Goal: Task Accomplishment & Management: Complete application form

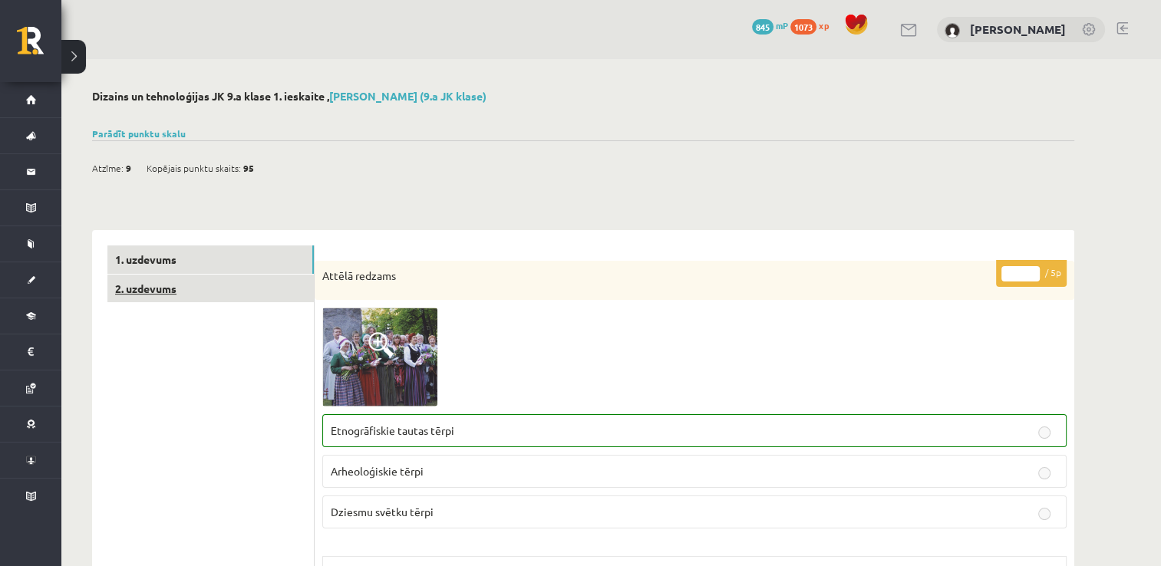
click at [160, 281] on link "2. uzdevums" at bounding box center [210, 289] width 206 height 28
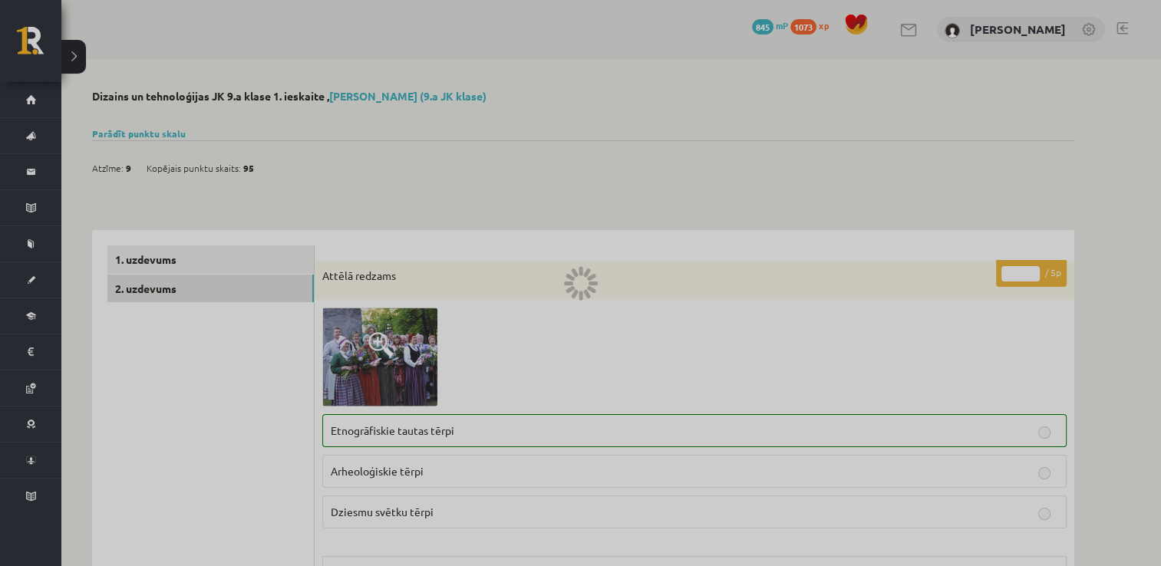
click at [537, 338] on div at bounding box center [580, 283] width 1161 height 566
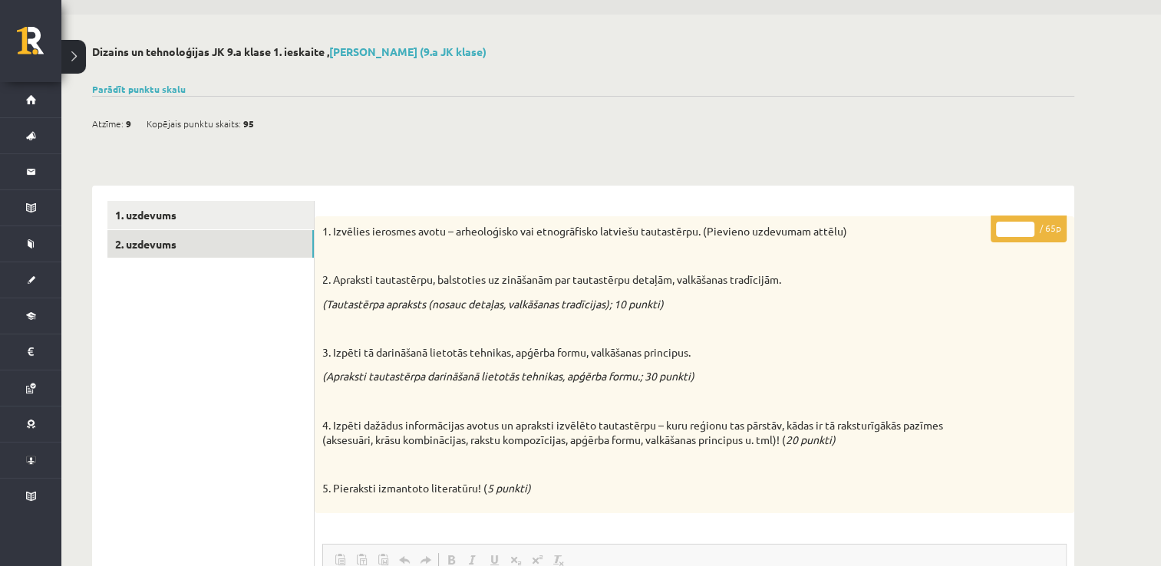
scroll to position [44, 0]
click at [172, 86] on link "Parādīt punktu skalu" at bounding box center [139, 90] width 94 height 12
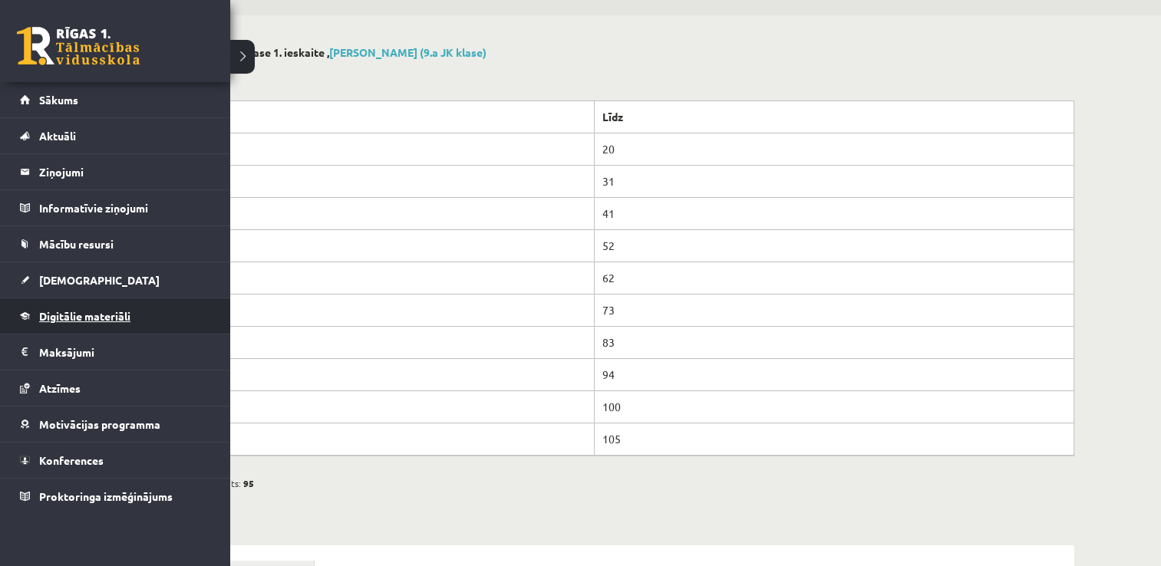
click at [98, 316] on span "Digitālie materiāli" at bounding box center [84, 316] width 91 height 14
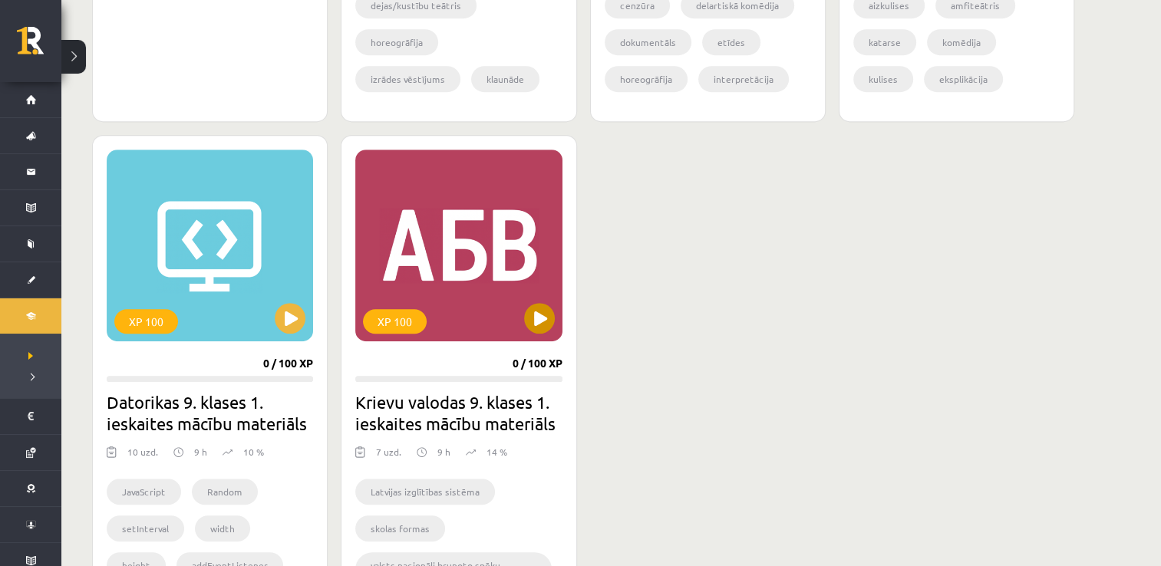
scroll to position [789, 0]
click at [536, 315] on button at bounding box center [539, 318] width 31 height 31
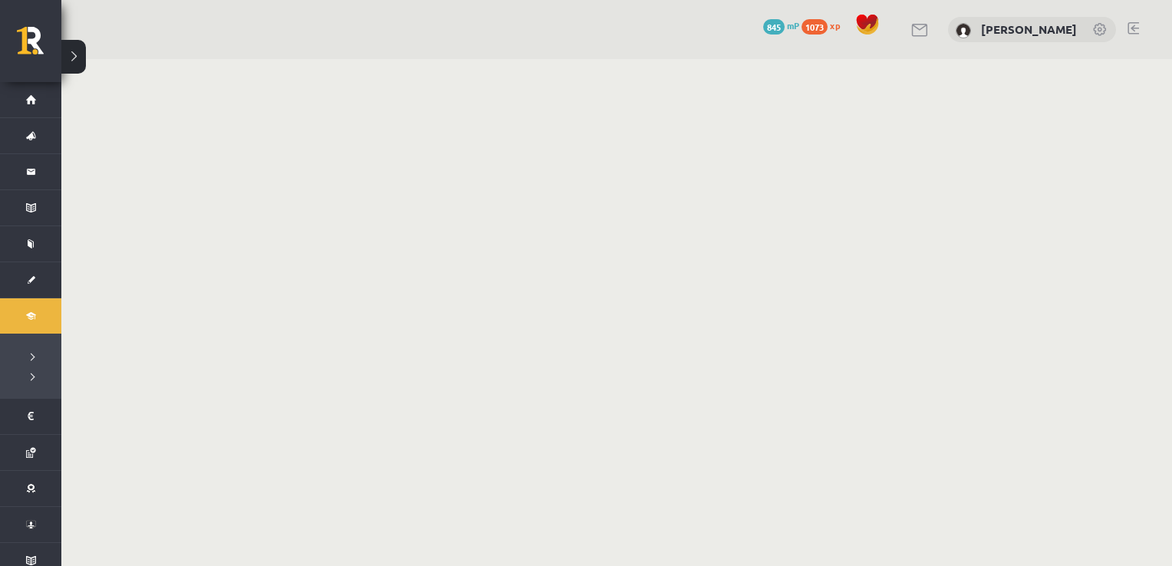
drag, startPoint x: 608, startPoint y: 262, endPoint x: 491, endPoint y: 287, distance: 119.9
click at [491, 287] on body "0 Dāvanas 845 mP 1073 xp Markuss Jahovičs Sākums Aktuāli Kā mācīties eSKOLĀ Kon…" at bounding box center [586, 283] width 1172 height 566
drag, startPoint x: 491, startPoint y: 287, endPoint x: 521, endPoint y: 163, distance: 127.9
click at [521, 163] on body "0 Dāvanas 845 mP 1073 xp Markuss Jahovičs Sākums Aktuāli Kā mācīties eSKOLĀ Kon…" at bounding box center [586, 283] width 1172 height 566
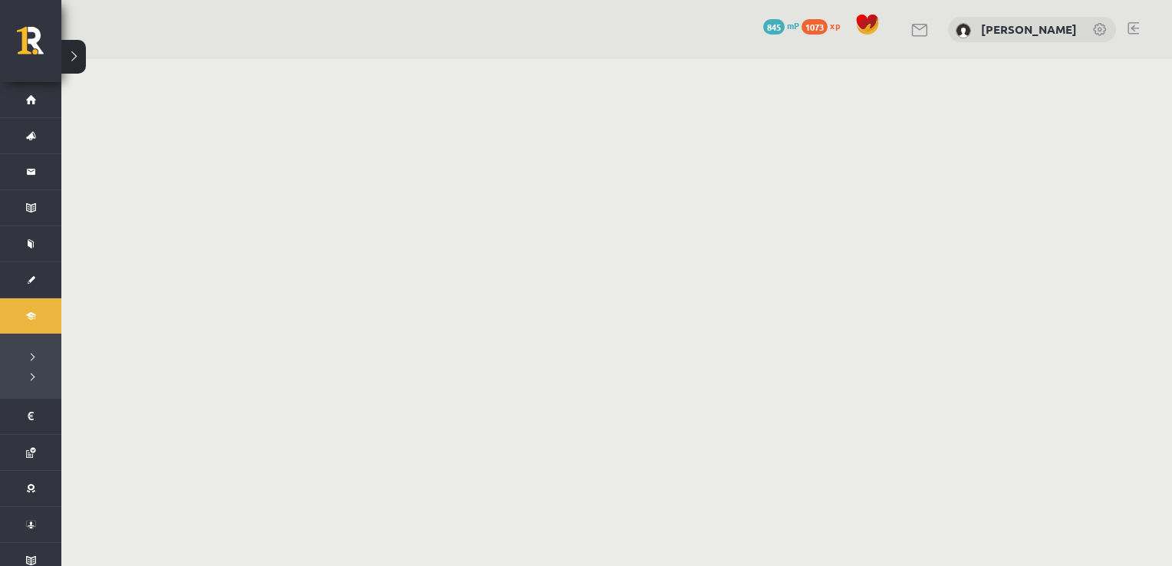
drag, startPoint x: 521, startPoint y: 163, endPoint x: 399, endPoint y: 316, distance: 196.1
click at [399, 316] on body "0 Dāvanas 845 mP 1073 xp Markuss Jahovičs Sākums Aktuāli Kā mācīties eSKOLĀ Kon…" at bounding box center [586, 283] width 1172 height 566
drag, startPoint x: 399, startPoint y: 316, endPoint x: 558, endPoint y: 391, distance: 175.7
click at [558, 391] on body "0 Dāvanas 845 mP 1073 xp Markuss Jahovičs Sākums Aktuāli Kā mācīties eSKOLĀ Kon…" at bounding box center [586, 283] width 1172 height 566
click at [853, 417] on body "0 Dāvanas 845 mP 1073 xp Markuss Jahovičs Sākums Aktuāli Kā mācīties eSKOLĀ Kon…" at bounding box center [586, 283] width 1172 height 566
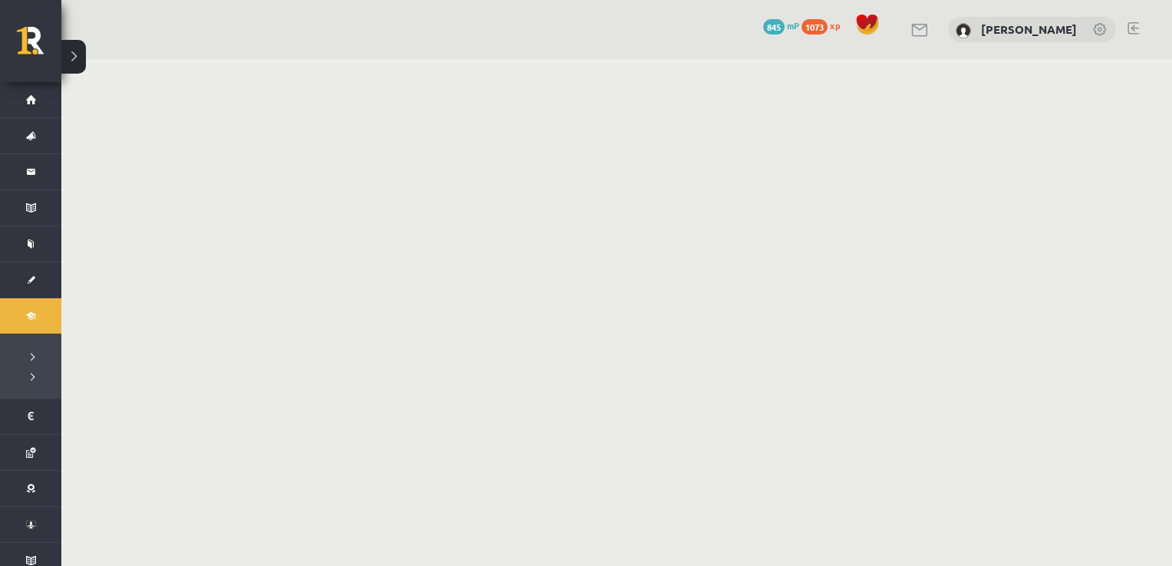
click at [853, 417] on body "0 Dāvanas 845 mP 1073 xp Markuss Jahovičs Sākums Aktuāli Kā mācīties eSKOLĀ Kon…" at bounding box center [586, 283] width 1172 height 566
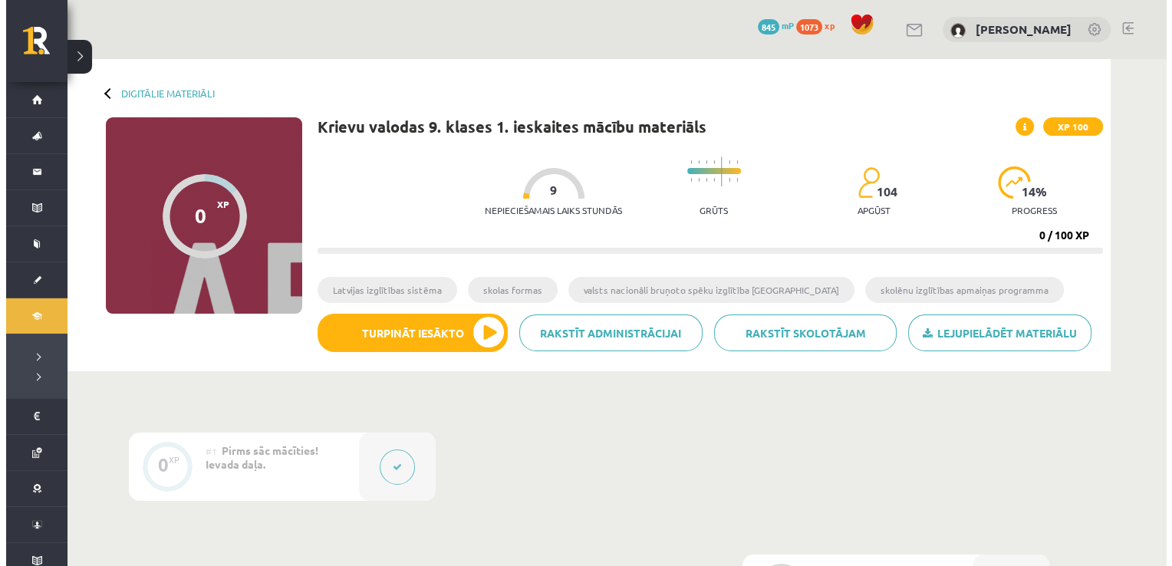
scroll to position [338, 0]
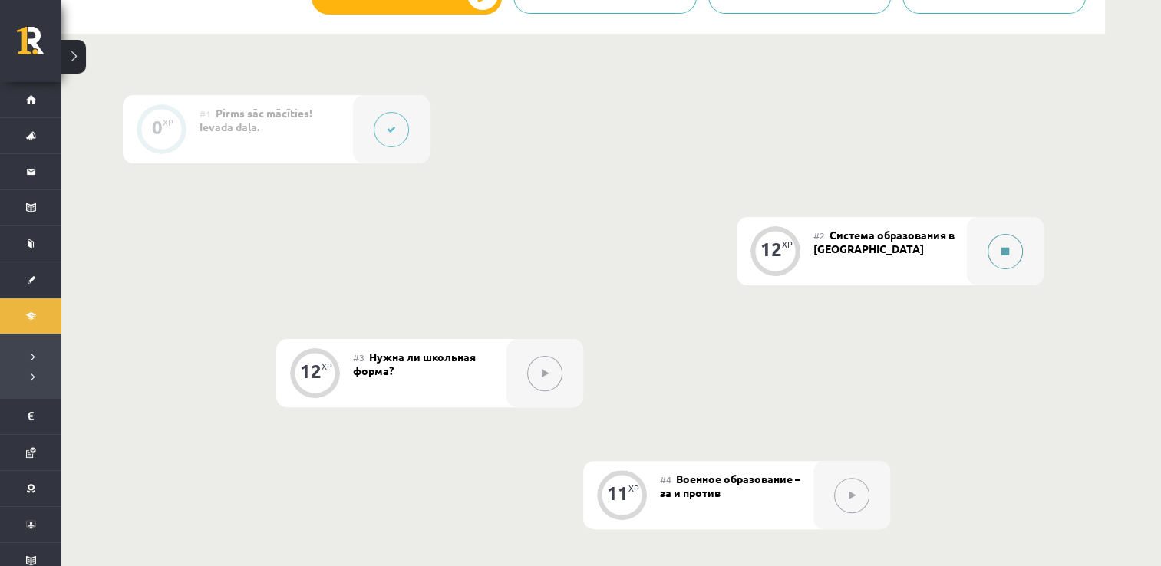
click at [1009, 262] on button at bounding box center [1005, 251] width 35 height 35
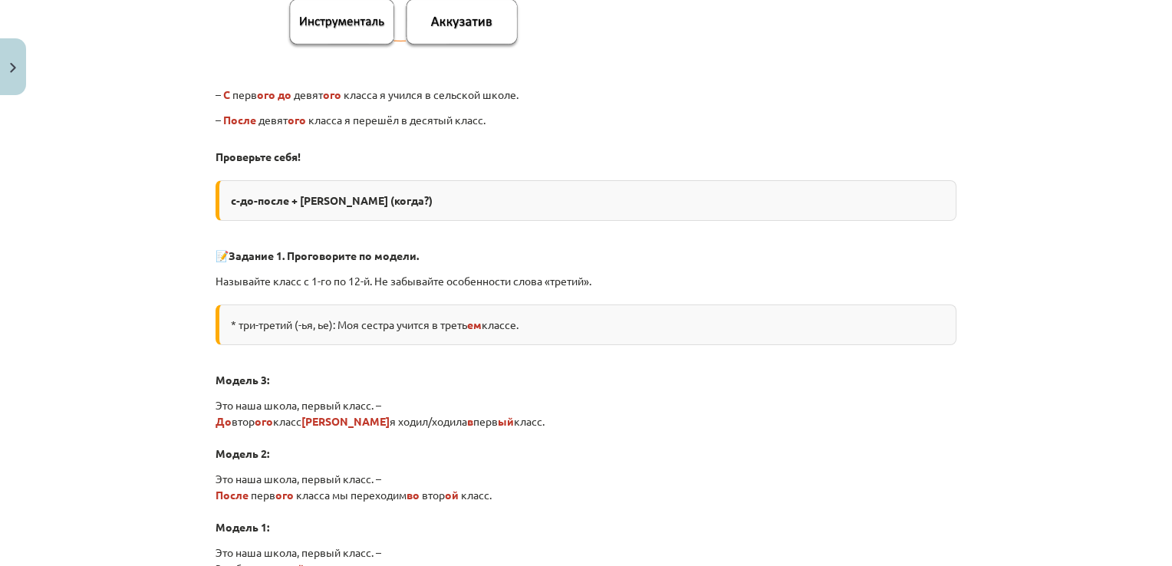
scroll to position [1292, 0]
click at [681, 473] on p "Это наша школа, первый класс. – После перв ого класса мы переходим во втор ой к…" at bounding box center [586, 503] width 741 height 64
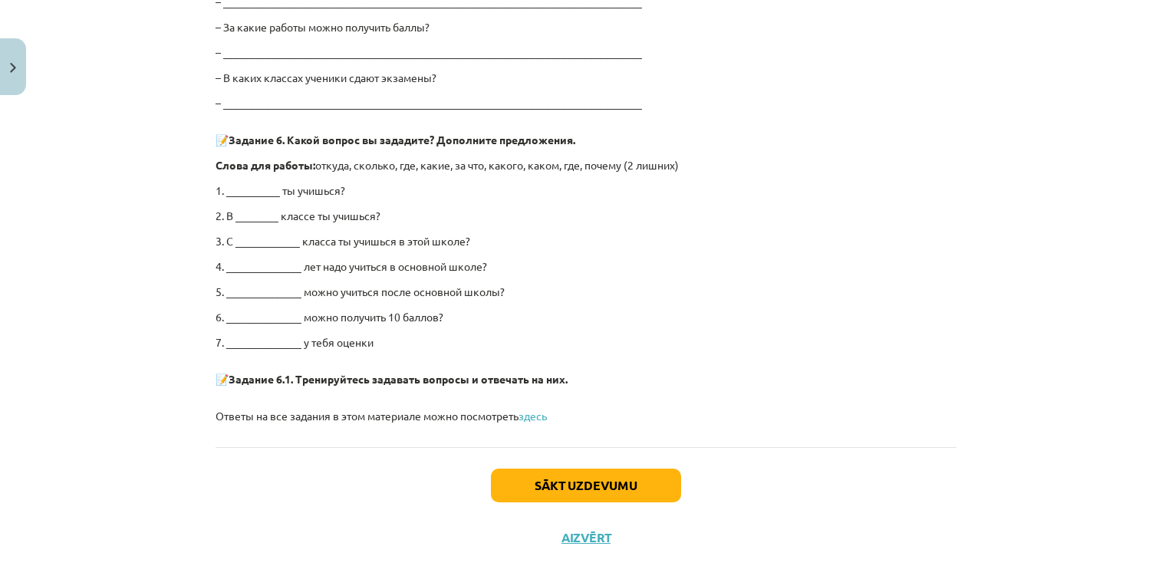
scroll to position [2977, 0]
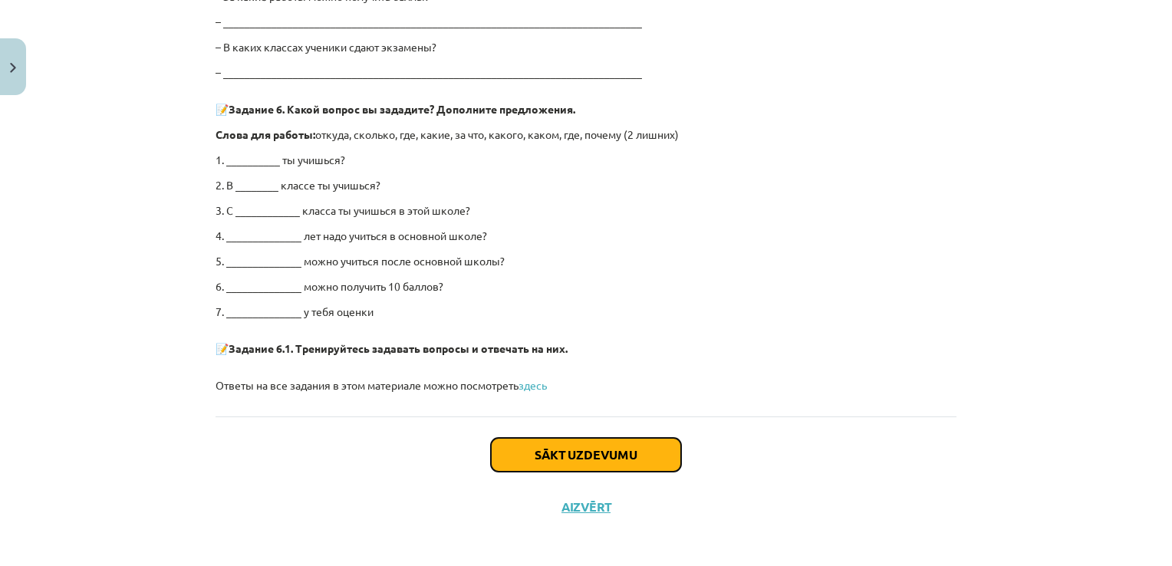
click at [613, 438] on button "Sākt uzdevumu" at bounding box center [586, 455] width 190 height 34
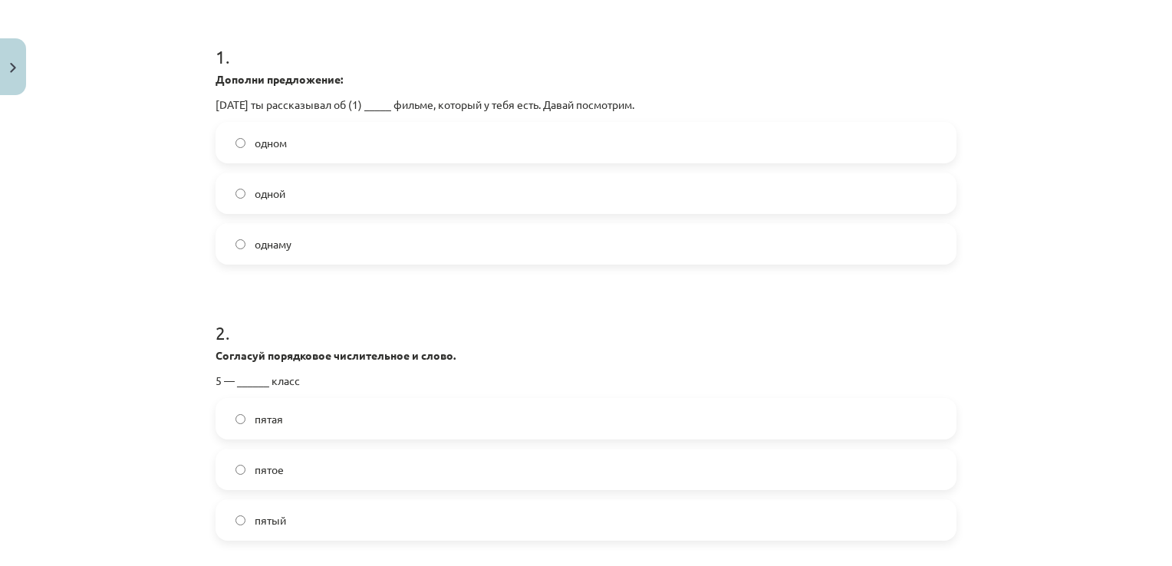
scroll to position [38, 0]
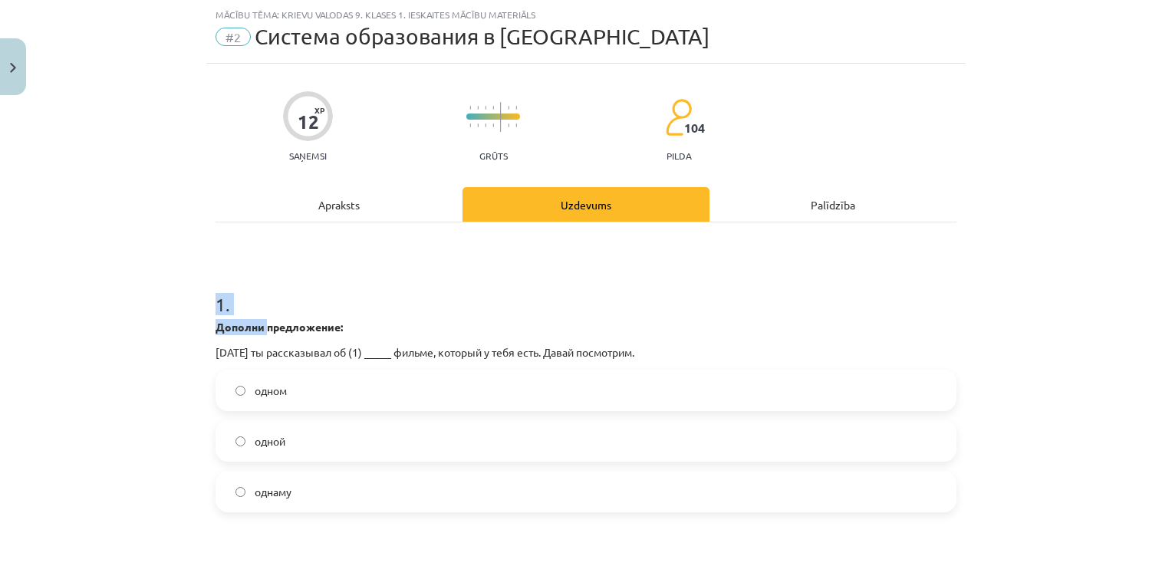
drag, startPoint x: 193, startPoint y: 287, endPoint x: 261, endPoint y: 330, distance: 80.0
click at [261, 330] on div "Mācību tēma: Krievu valodas 9. klases 1. ieskaites mācību materiāls #2 Система …" at bounding box center [586, 283] width 1172 height 566
drag, startPoint x: 261, startPoint y: 330, endPoint x: 470, endPoint y: 310, distance: 209.7
click at [470, 310] on h1 "1 ." at bounding box center [586, 291] width 741 height 48
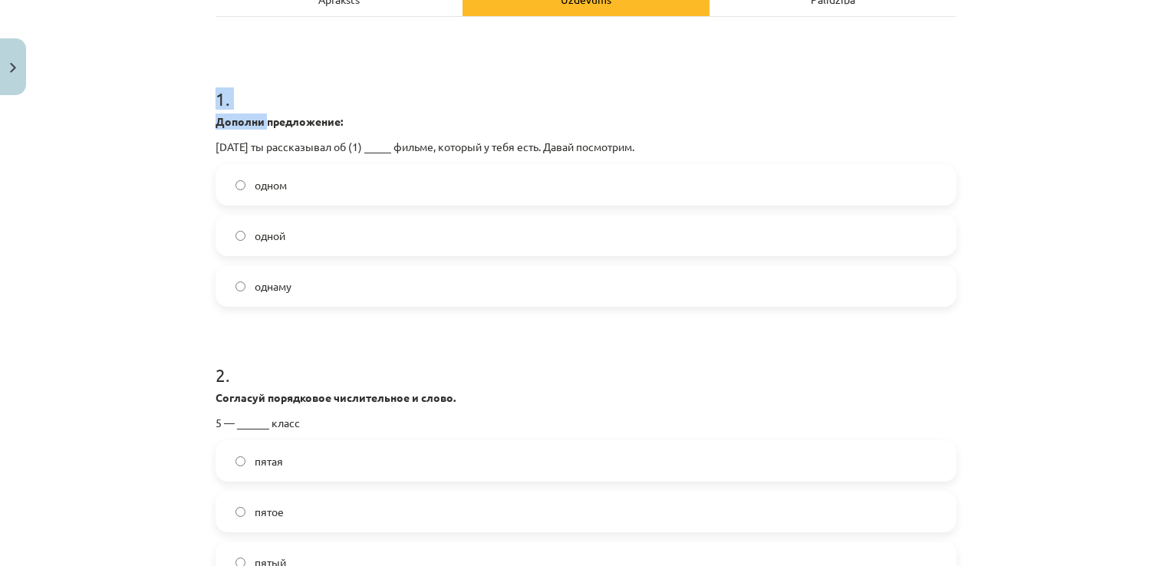
scroll to position [229, 0]
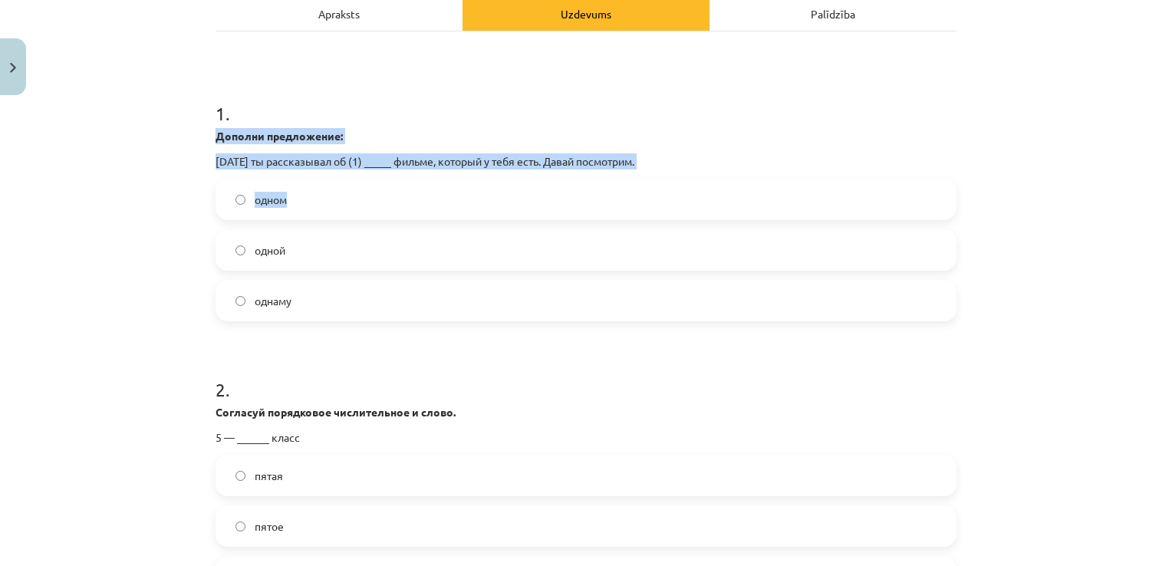
drag, startPoint x: 122, startPoint y: 261, endPoint x: 194, endPoint y: 136, distance: 144.4
click at [194, 136] on div "Mācību tēma: Krievu valodas 9. klases 1. ieskaites mācību materiāls #2 Система …" at bounding box center [586, 283] width 1172 height 566
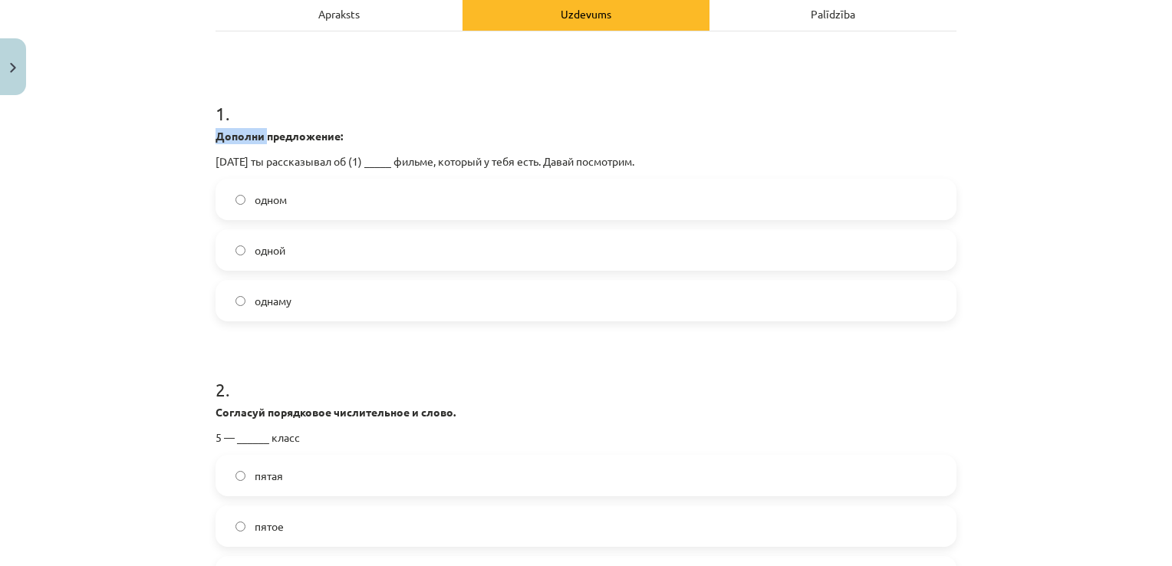
click at [194, 136] on div "Mācību tēma: Krievu valodas 9. klases 1. ieskaites mācību materiāls #2 Система …" at bounding box center [586, 283] width 1172 height 566
drag, startPoint x: 194, startPoint y: 136, endPoint x: 176, endPoint y: 114, distance: 28.9
click at [176, 114] on div "Mācību tēma: Krievu valodas 9. klases 1. ieskaites mācību materiāls #2 Система …" at bounding box center [586, 283] width 1172 height 566
drag, startPoint x: 176, startPoint y: 114, endPoint x: 180, endPoint y: 121, distance: 8.9
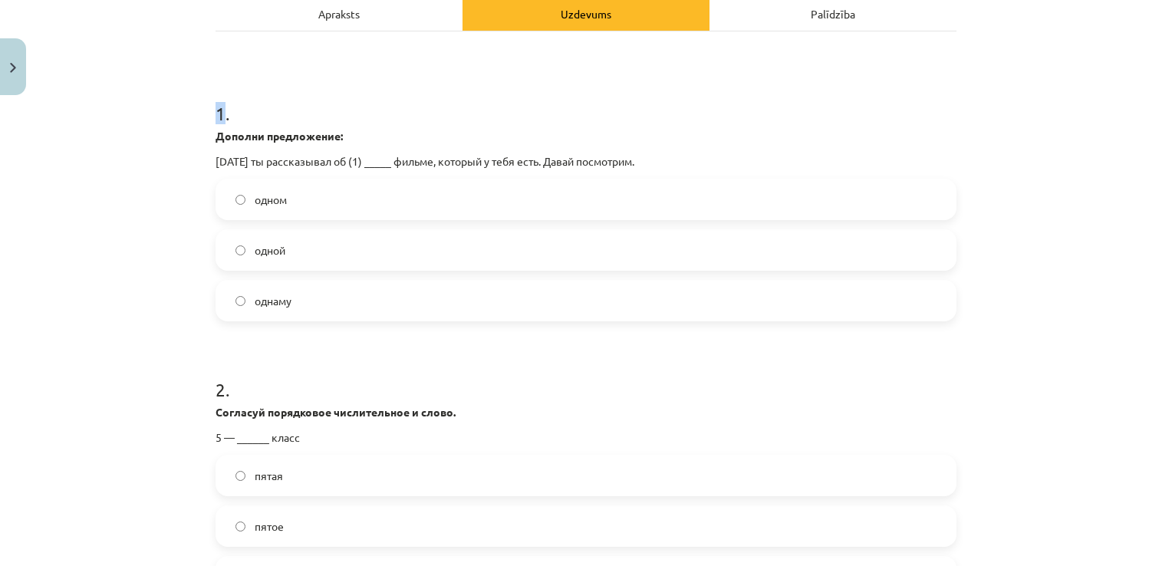
click at [180, 121] on div "Mācību tēma: Krievu valodas 9. klases 1. ieskaites mācību materiāls #2 Система …" at bounding box center [586, 283] width 1172 height 566
click at [113, 201] on div "Mācību tēma: Krievu valodas 9. klases 1. ieskaites mācību materiāls #2 Система …" at bounding box center [586, 283] width 1172 height 566
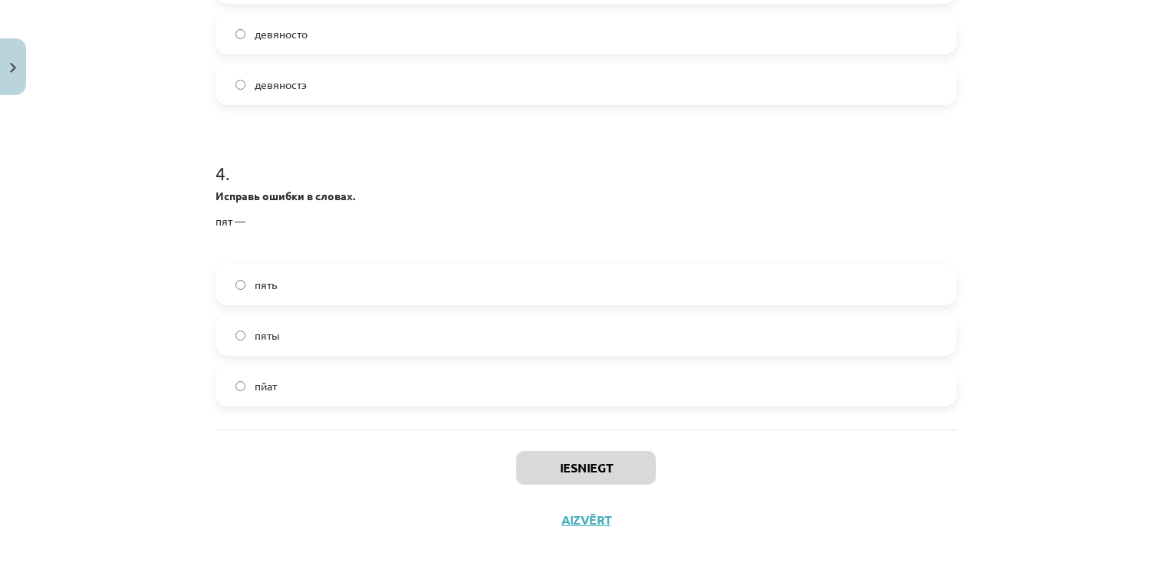
scroll to position [1016, 0]
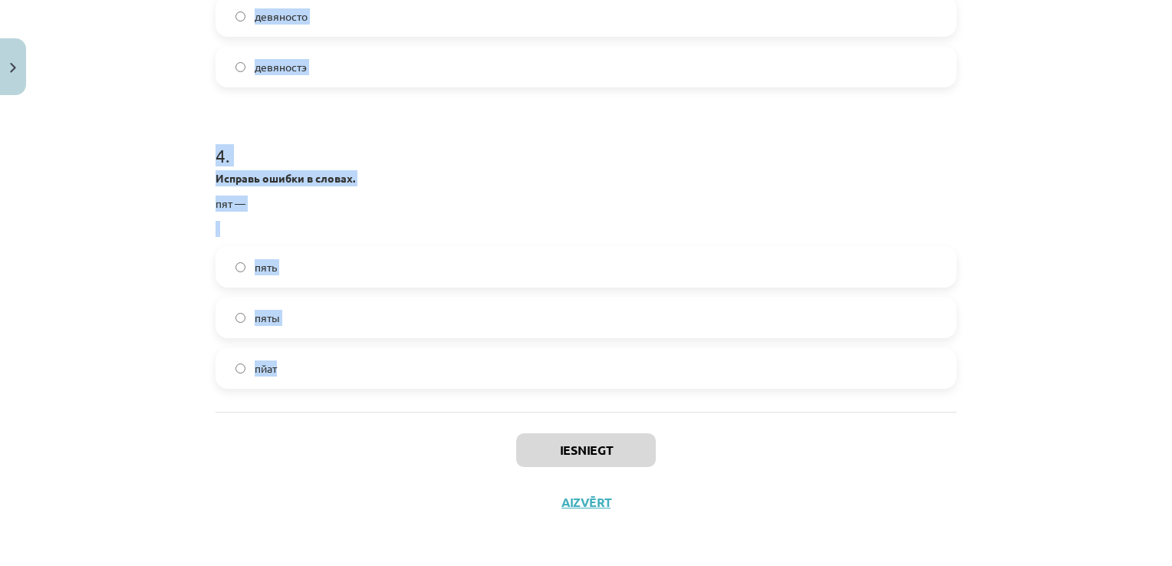
drag, startPoint x: 208, startPoint y: 109, endPoint x: 459, endPoint y: 390, distance: 376.6
copy form "1 . Дополни предложение: Вчера ты рассказывал об (1) _____ фильме, который у те…"
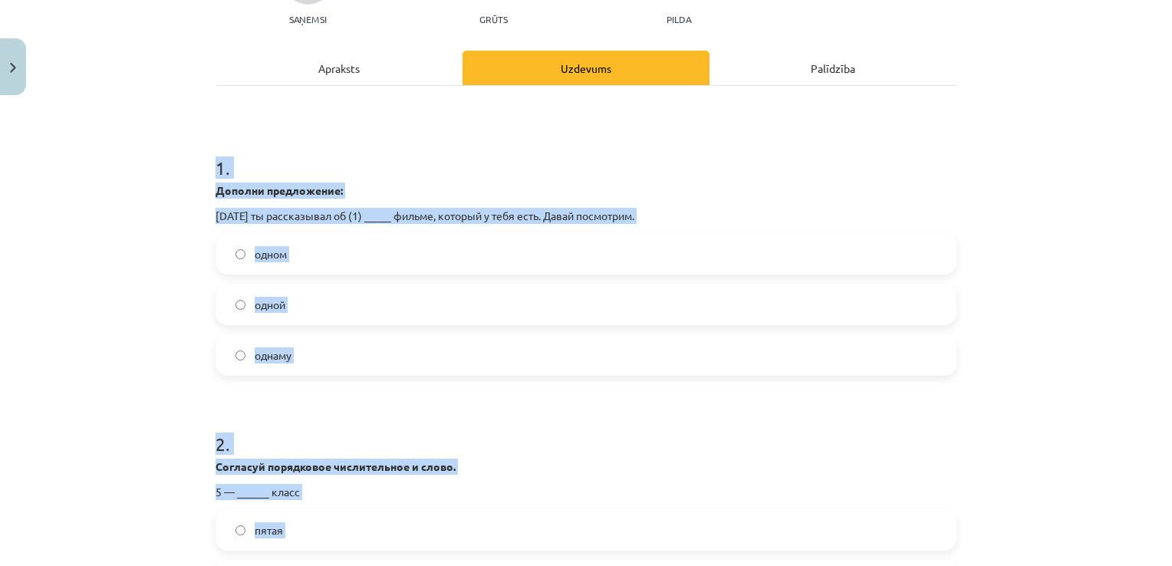
scroll to position [176, 0]
click at [233, 246] on label "одном" at bounding box center [586, 253] width 738 height 38
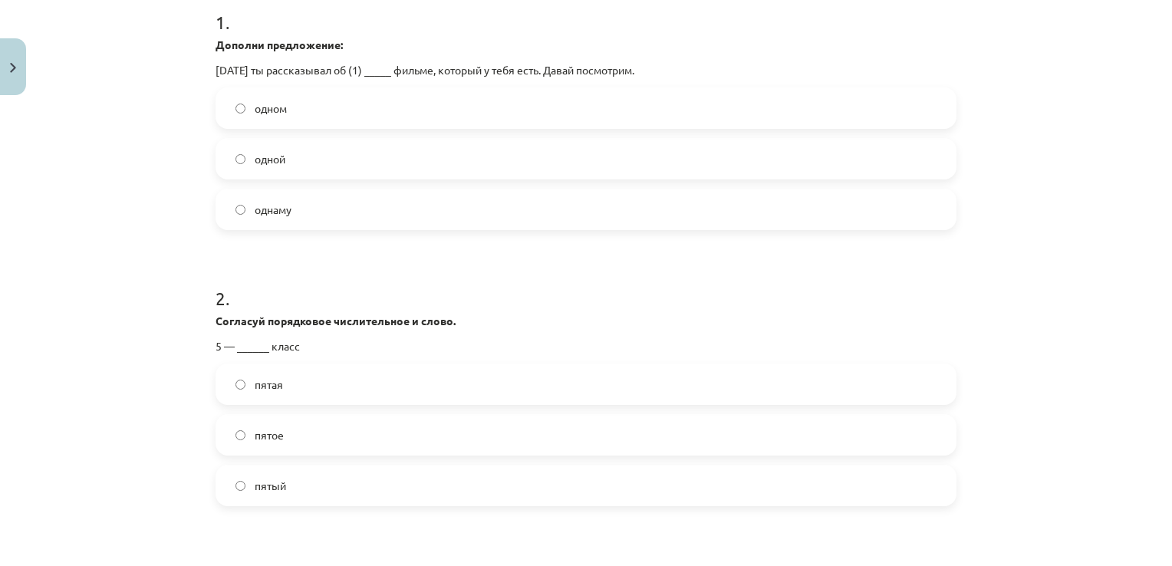
scroll to position [325, 0]
click at [239, 480] on label "пятый" at bounding box center [586, 482] width 738 height 38
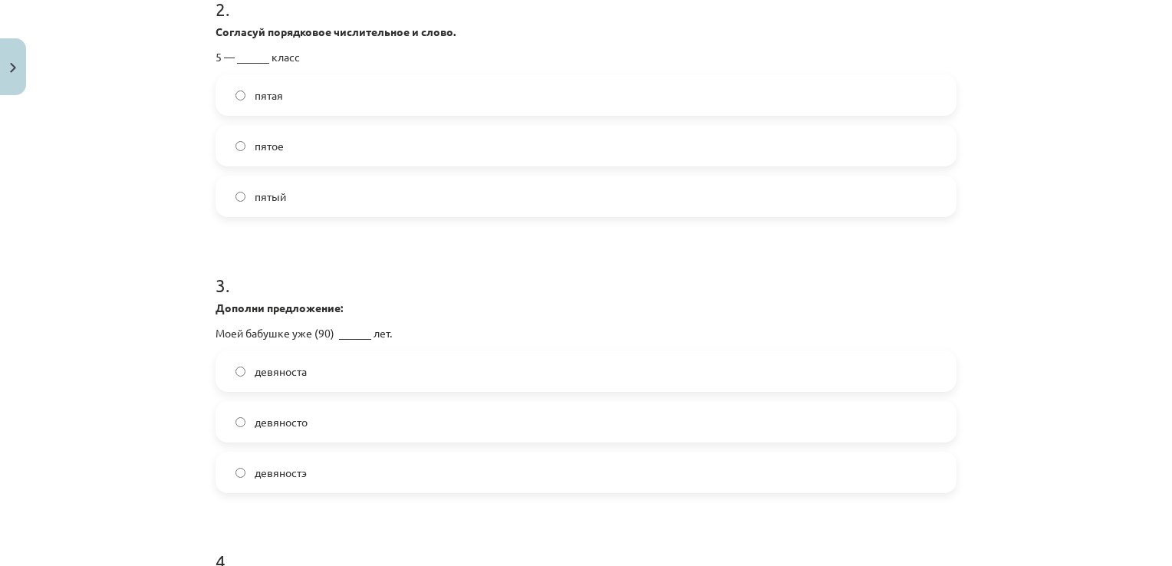
scroll to position [608, 0]
click at [221, 423] on label "девяносто" at bounding box center [586, 424] width 738 height 38
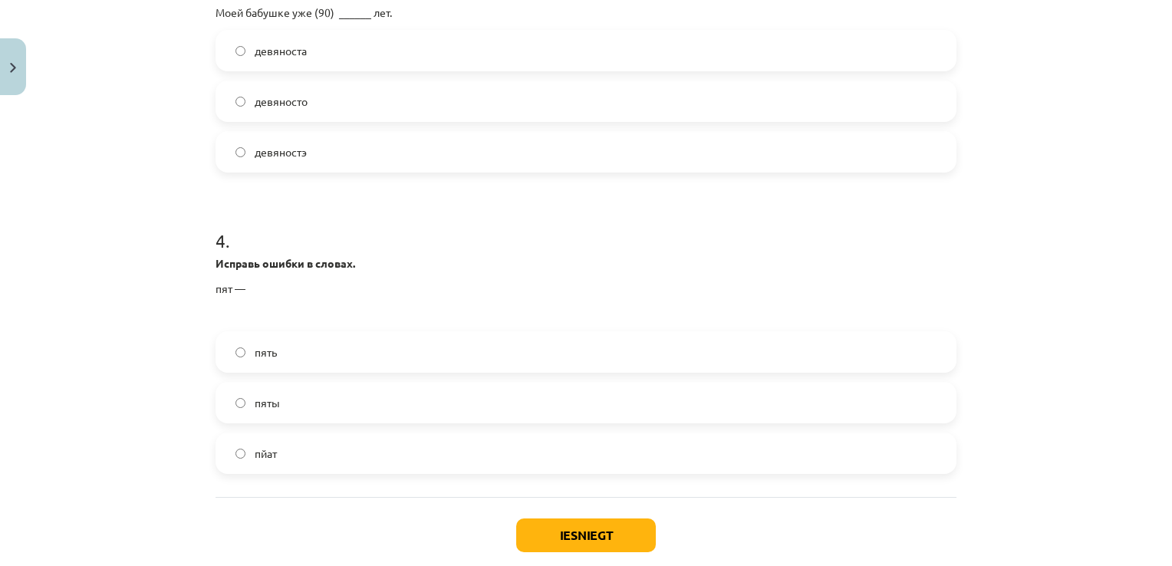
scroll to position [930, 0]
click at [257, 361] on label "пять" at bounding box center [586, 353] width 738 height 38
click at [573, 525] on button "Iesniegt" at bounding box center [586, 536] width 140 height 34
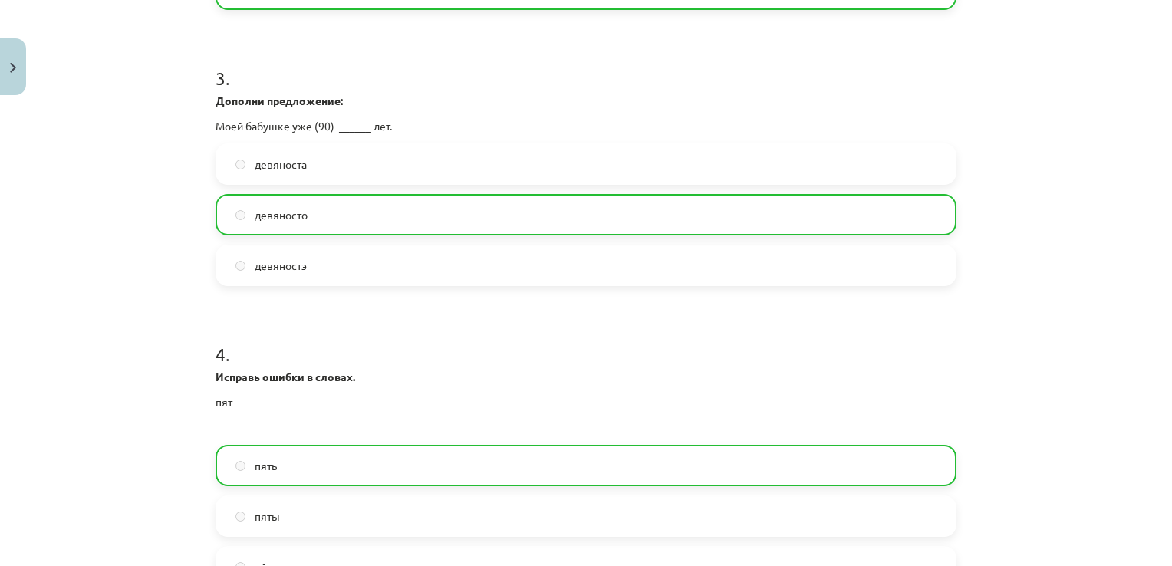
scroll to position [1064, 0]
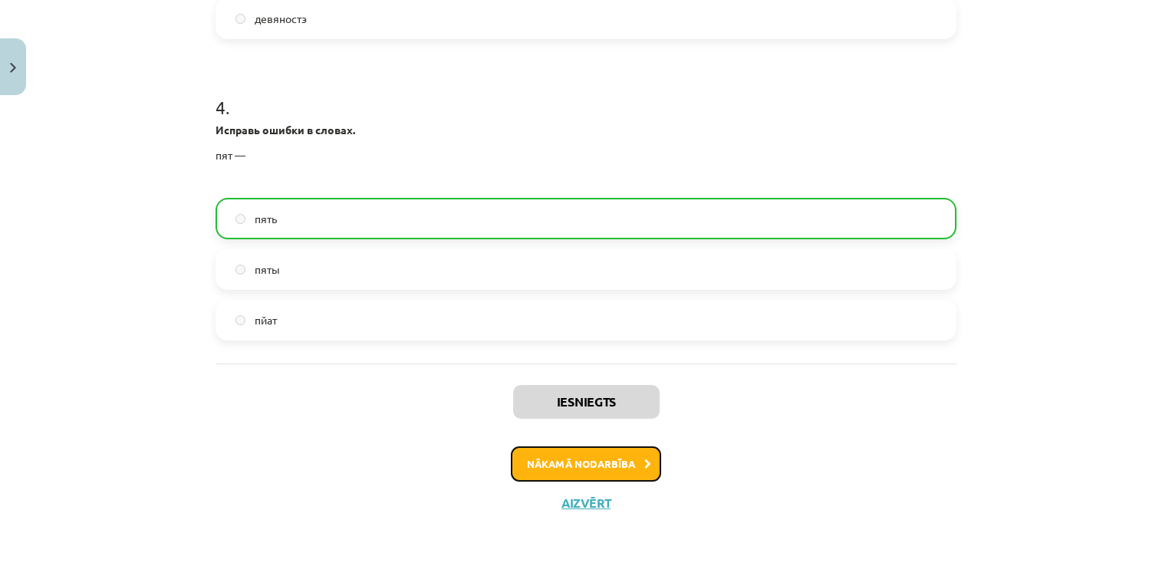
click at [605, 466] on button "Nākamā nodarbība" at bounding box center [586, 464] width 150 height 35
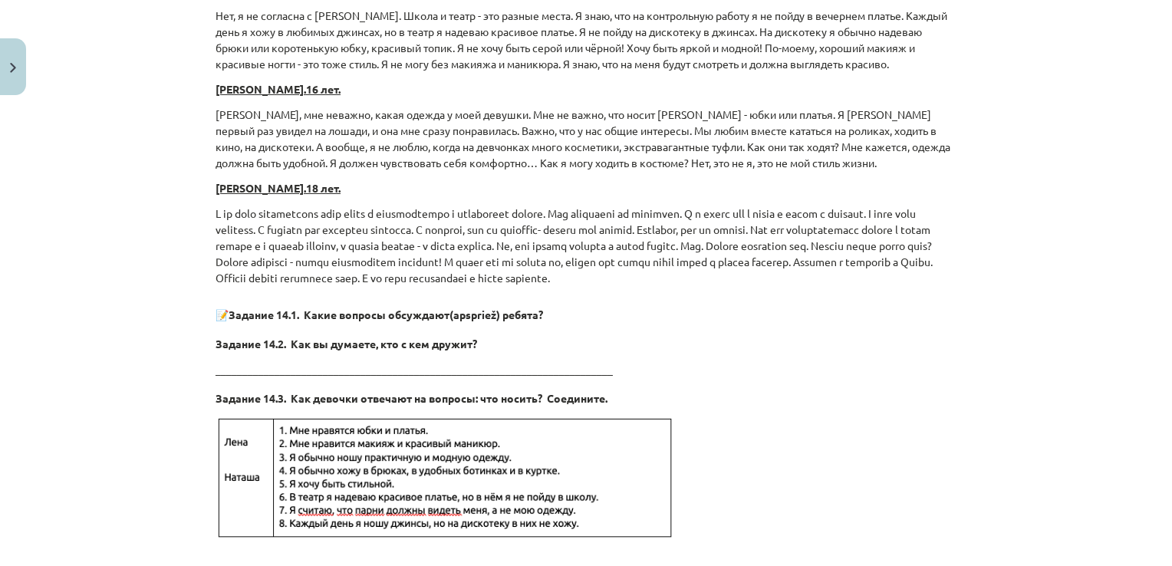
scroll to position [2947, 0]
click at [599, 470] on img at bounding box center [446, 477] width 460 height 126
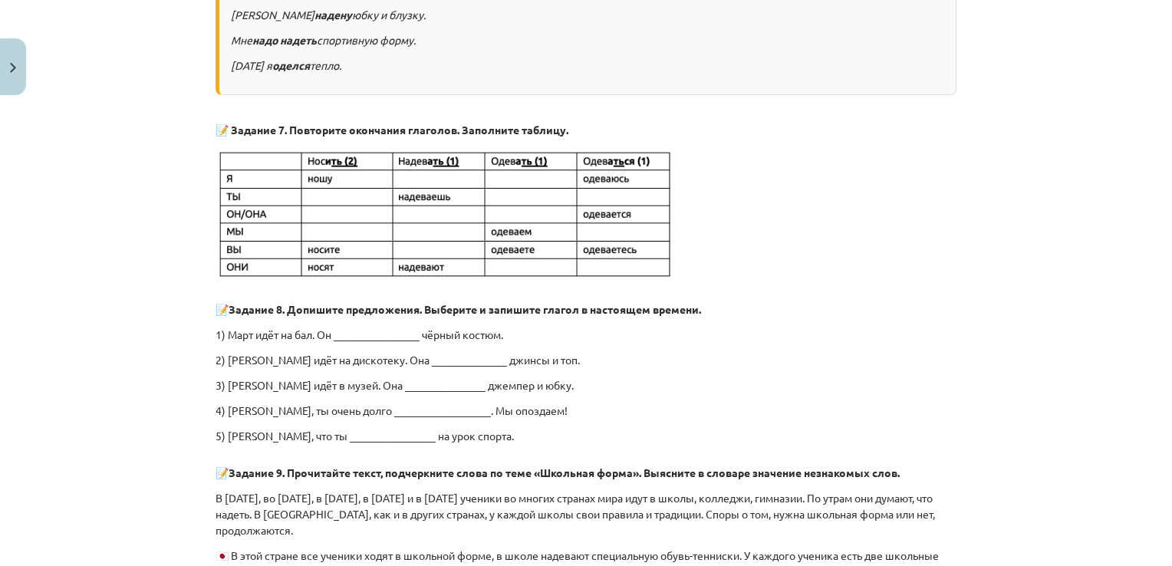
scroll to position [744, 0]
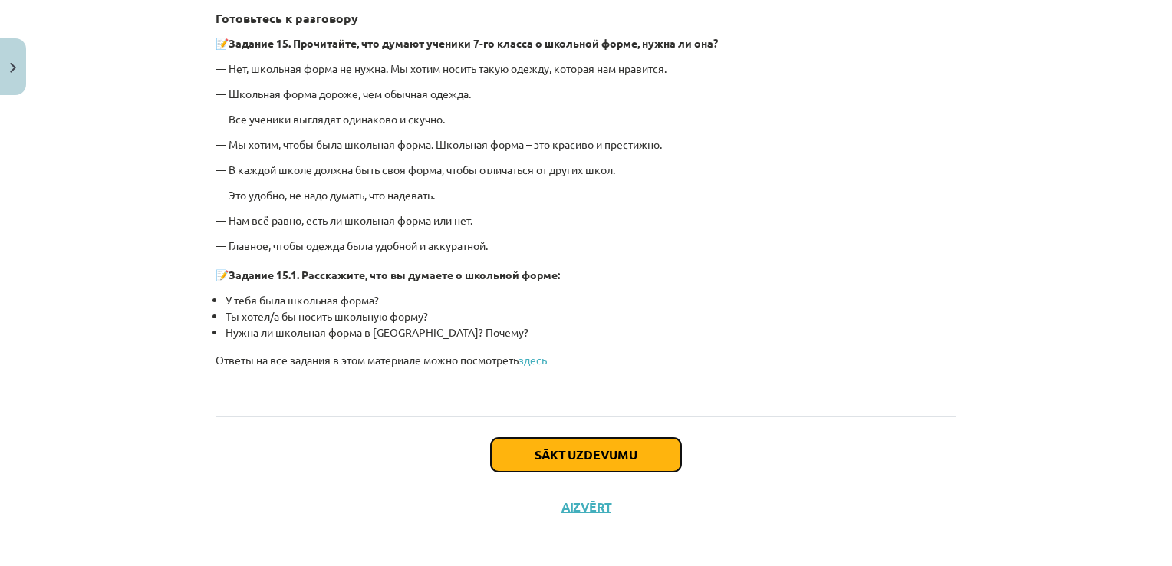
click at [585, 456] on button "Sākt uzdevumu" at bounding box center [586, 455] width 190 height 34
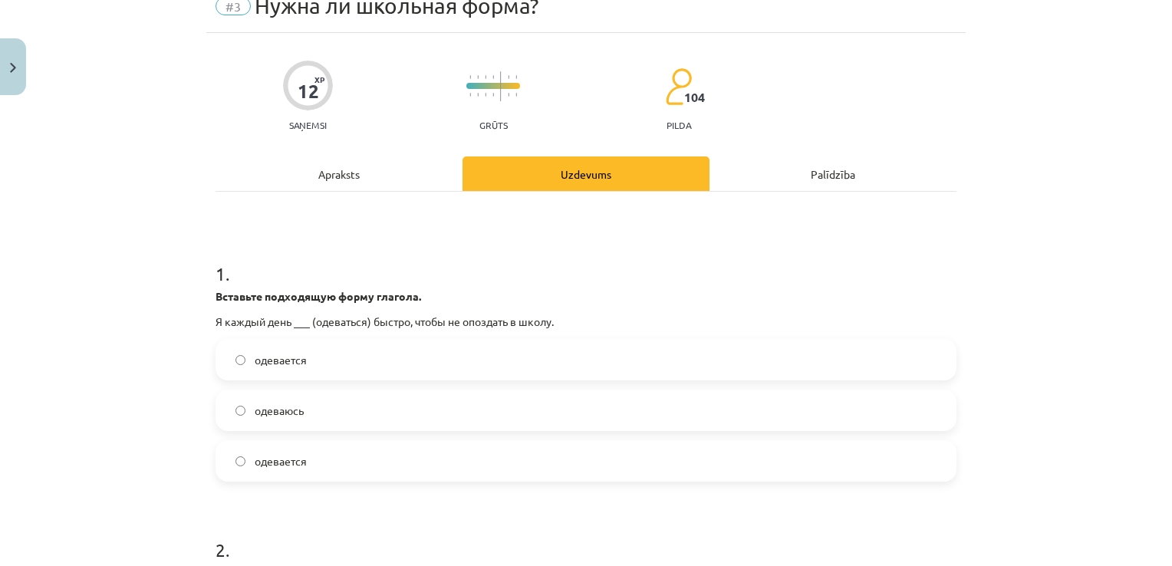
scroll to position [38, 0]
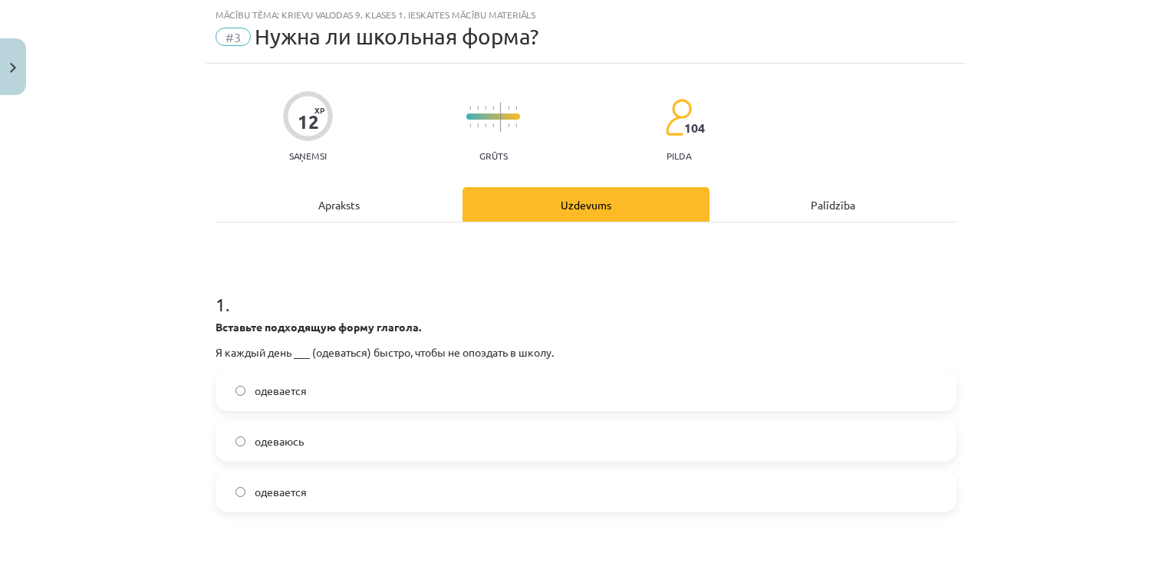
click at [256, 431] on label "одеваюсь" at bounding box center [586, 441] width 738 height 38
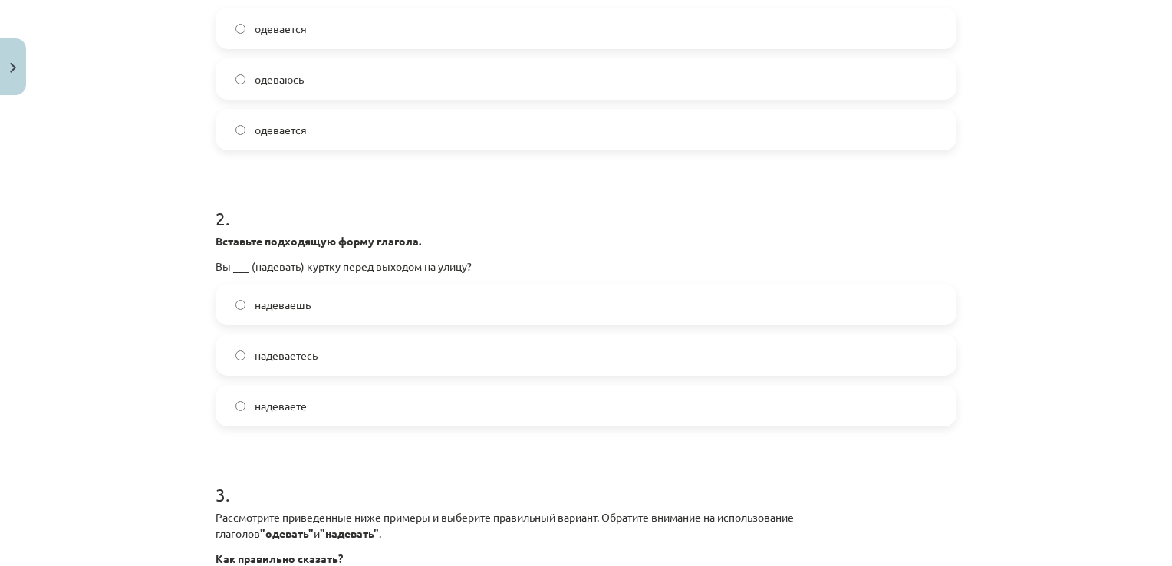
scroll to position [401, 0]
click at [245, 407] on label "надеваете" at bounding box center [586, 405] width 738 height 38
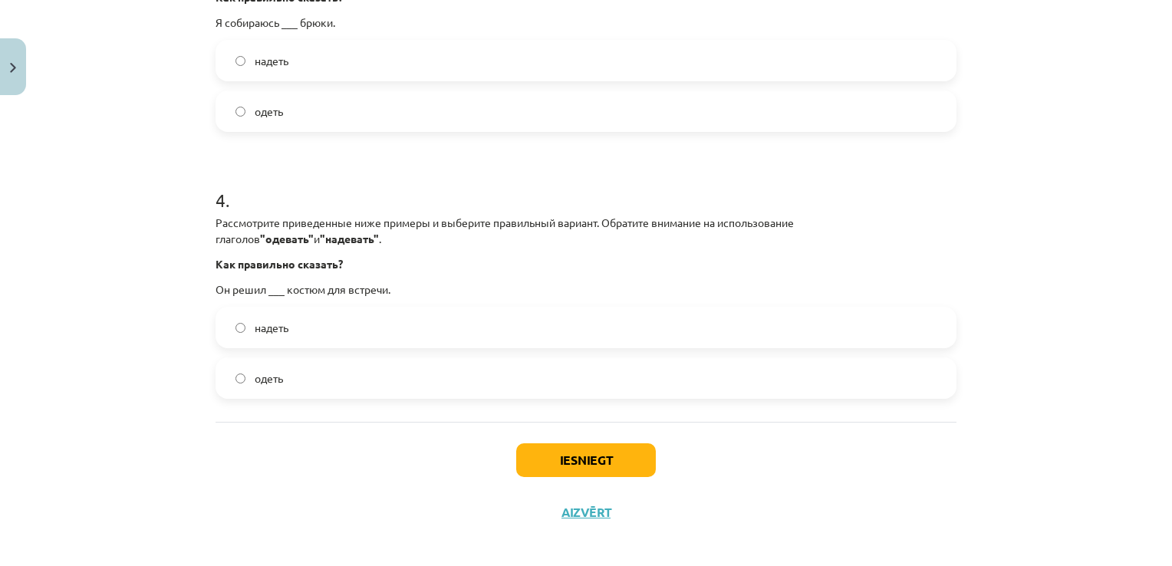
scroll to position [972, 0]
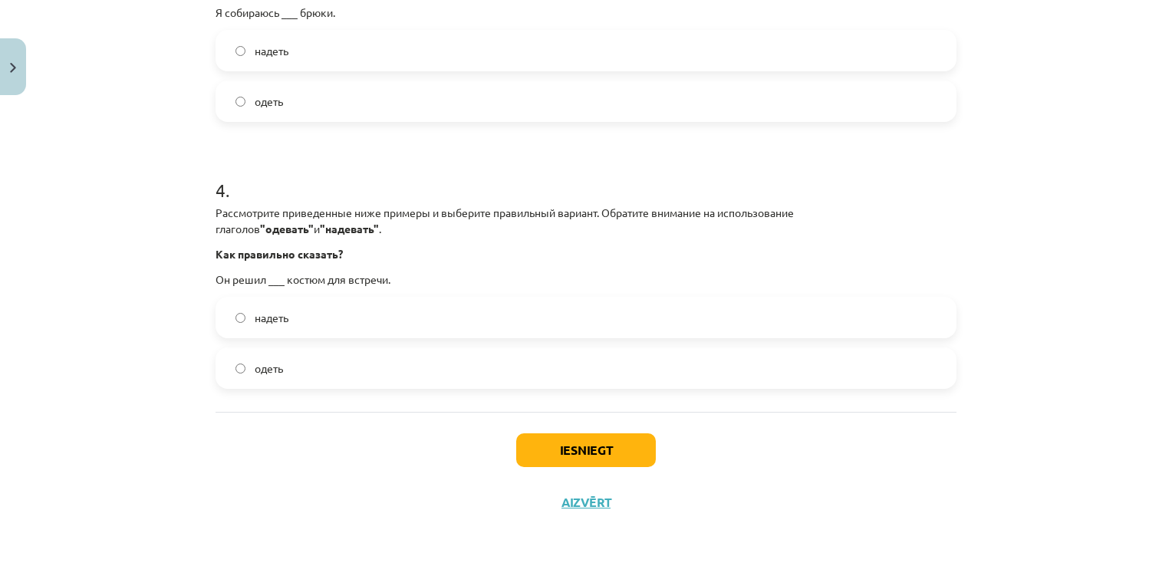
click at [322, 366] on label "одеть" at bounding box center [586, 368] width 738 height 38
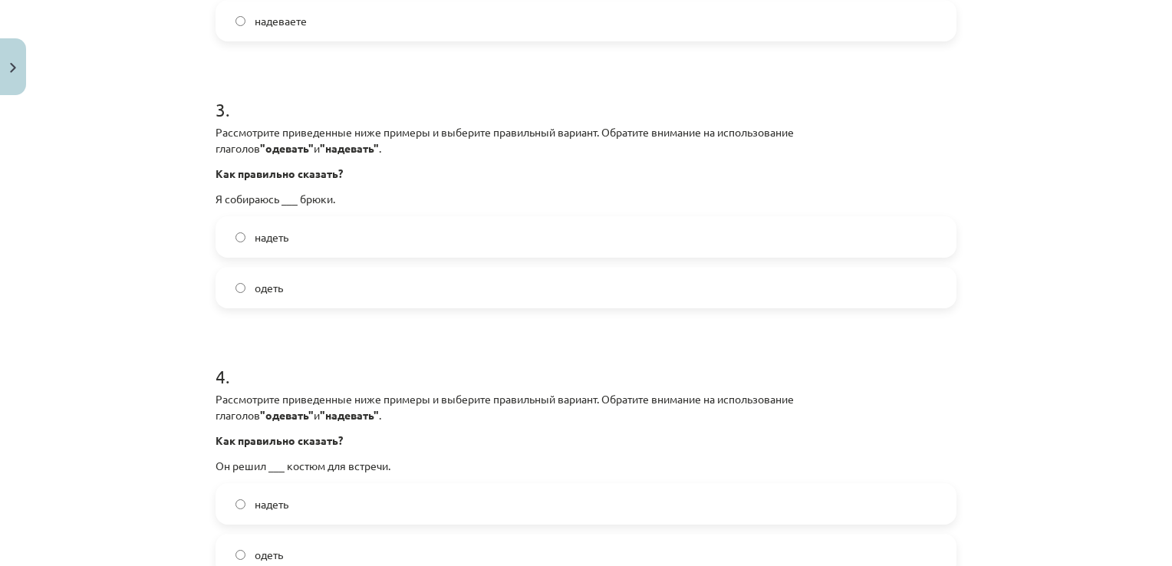
scroll to position [785, 0]
click at [226, 230] on label "надеть" at bounding box center [586, 238] width 738 height 38
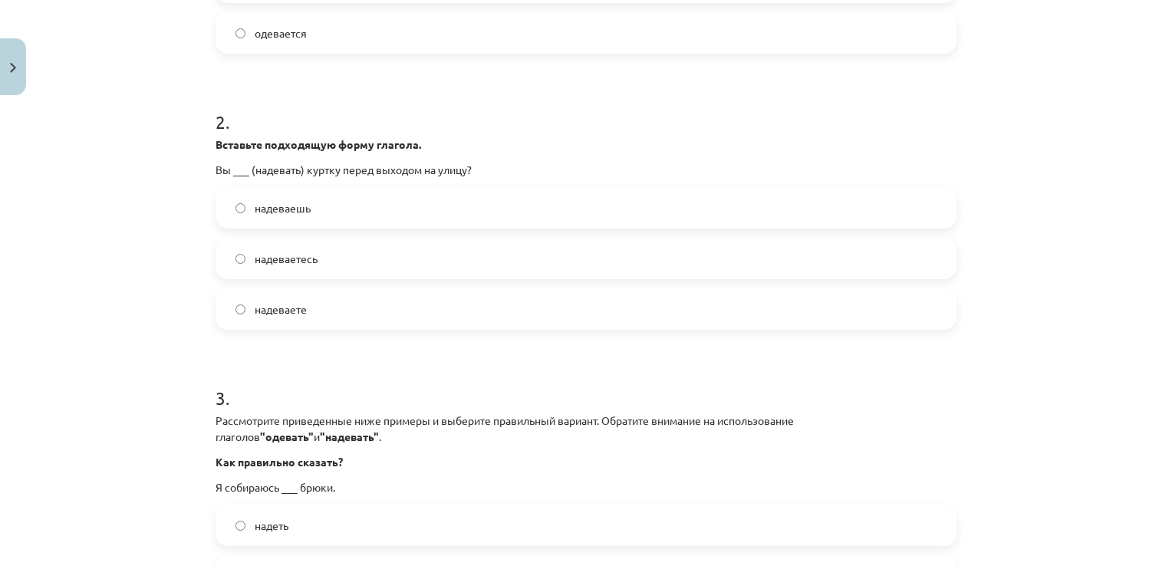
scroll to position [972, 0]
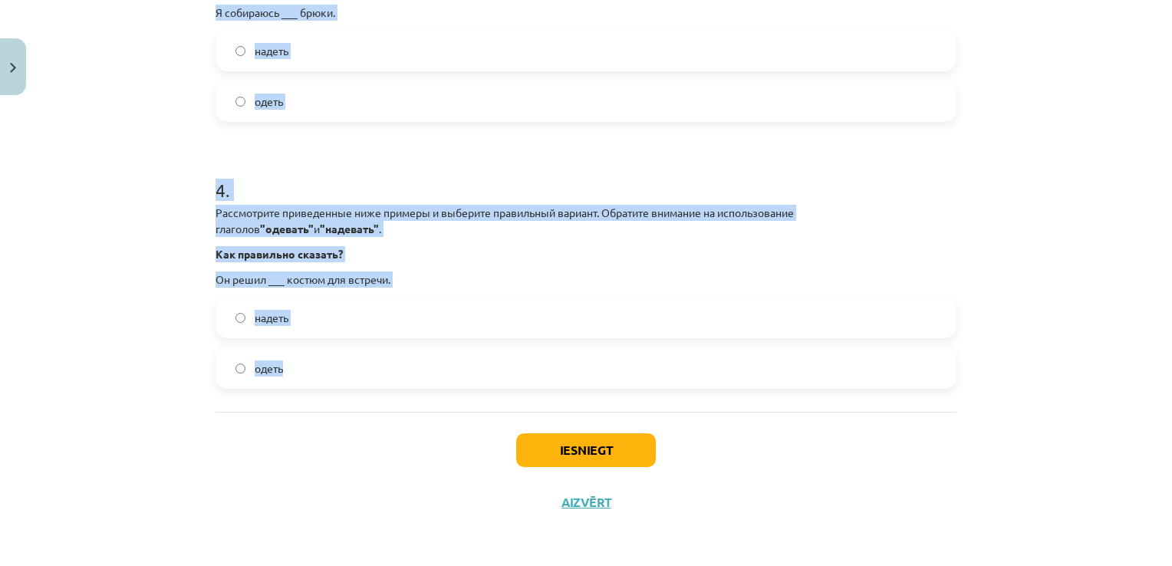
drag, startPoint x: 203, startPoint y: 330, endPoint x: 475, endPoint y: 364, distance: 273.7
copy form "1 . Вставьте подходящую форму глагола. Я каждый день ___ (одеваться) быстро, чт…"
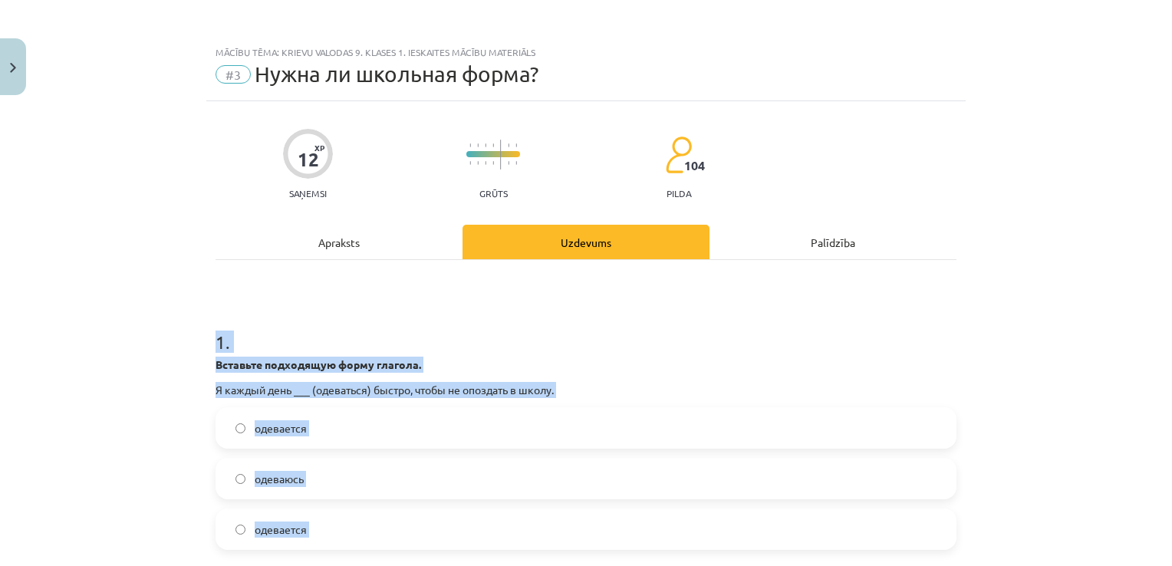
scroll to position [0, 0]
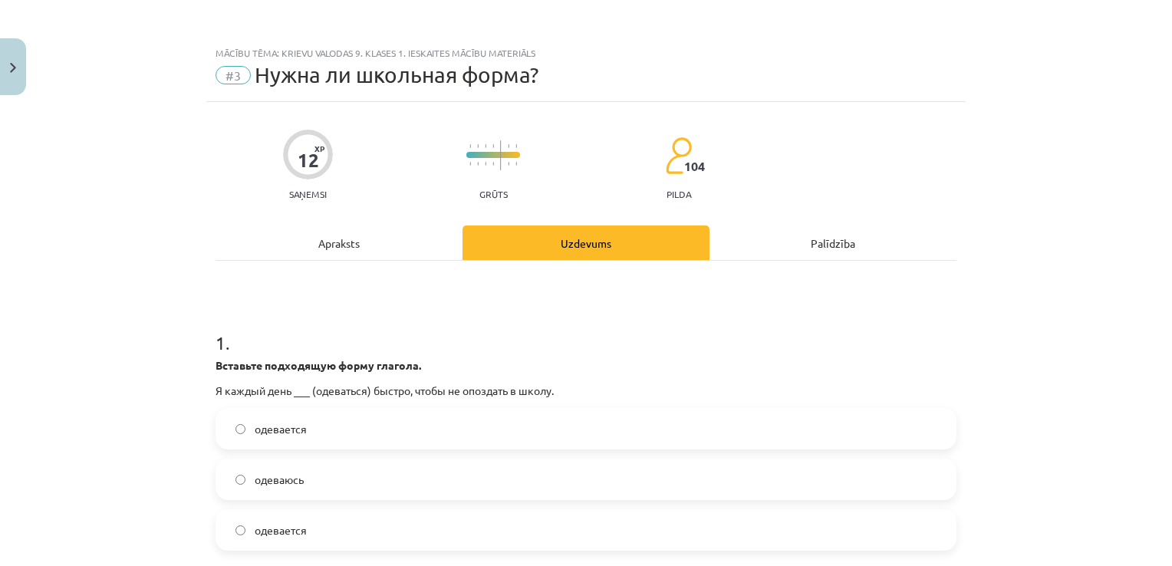
click at [220, 259] on div "Apraksts" at bounding box center [339, 243] width 247 height 35
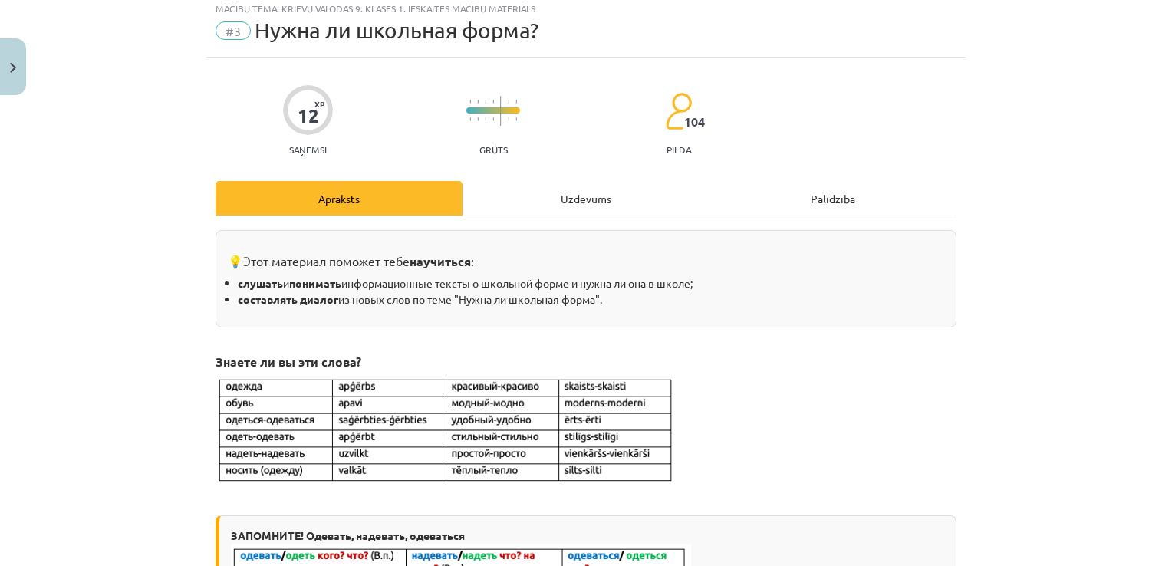
click at [517, 199] on div "Uzdevums" at bounding box center [586, 198] width 247 height 35
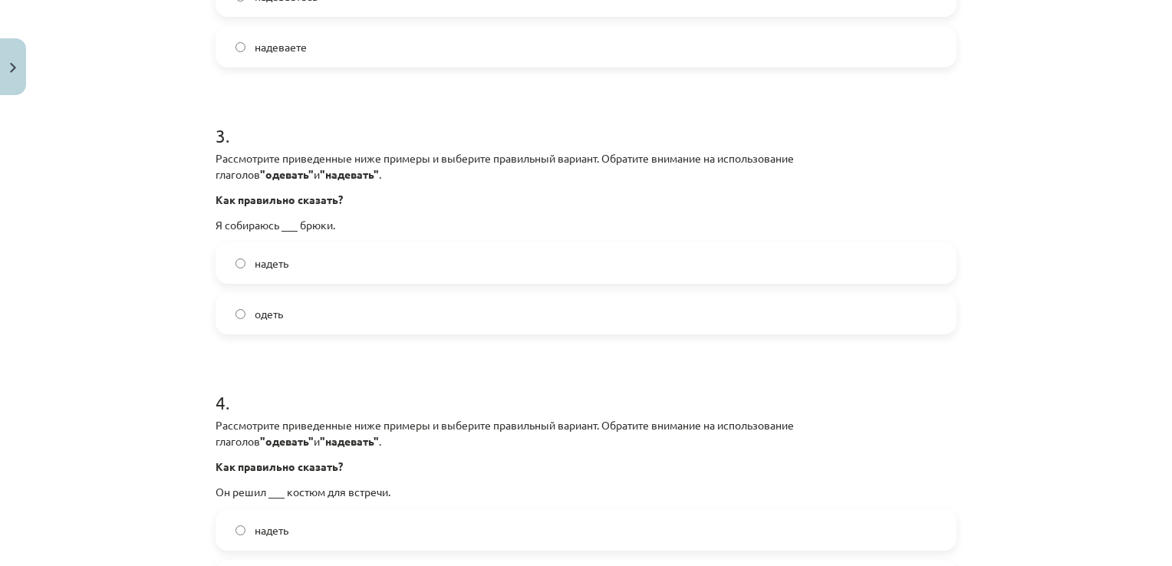
scroll to position [864, 0]
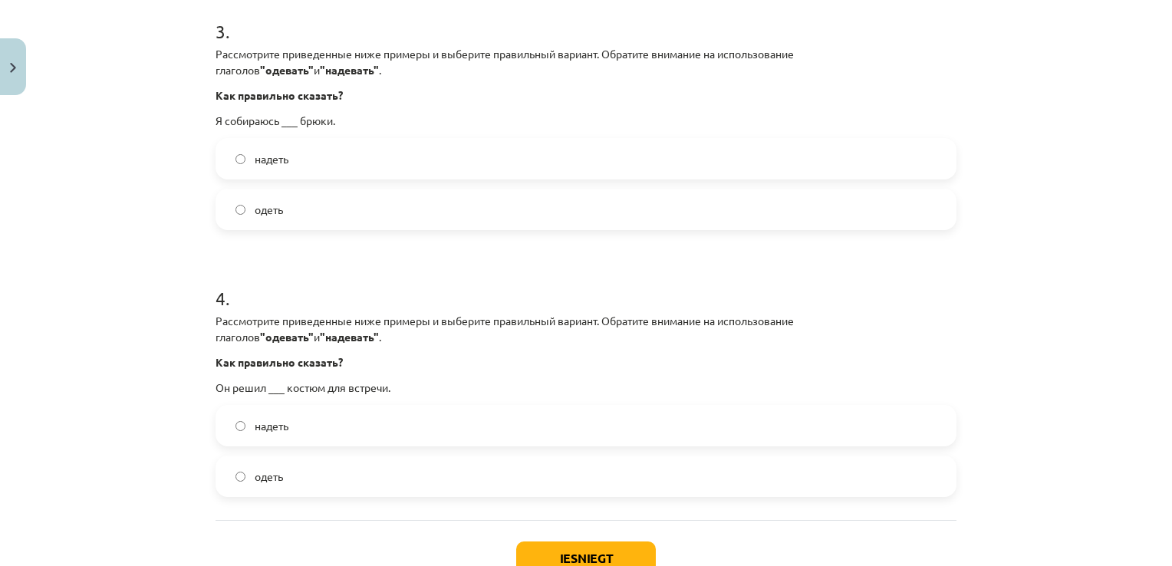
click at [236, 437] on label "надеть" at bounding box center [586, 426] width 738 height 38
click at [593, 554] on button "Iesniegt" at bounding box center [586, 559] width 140 height 34
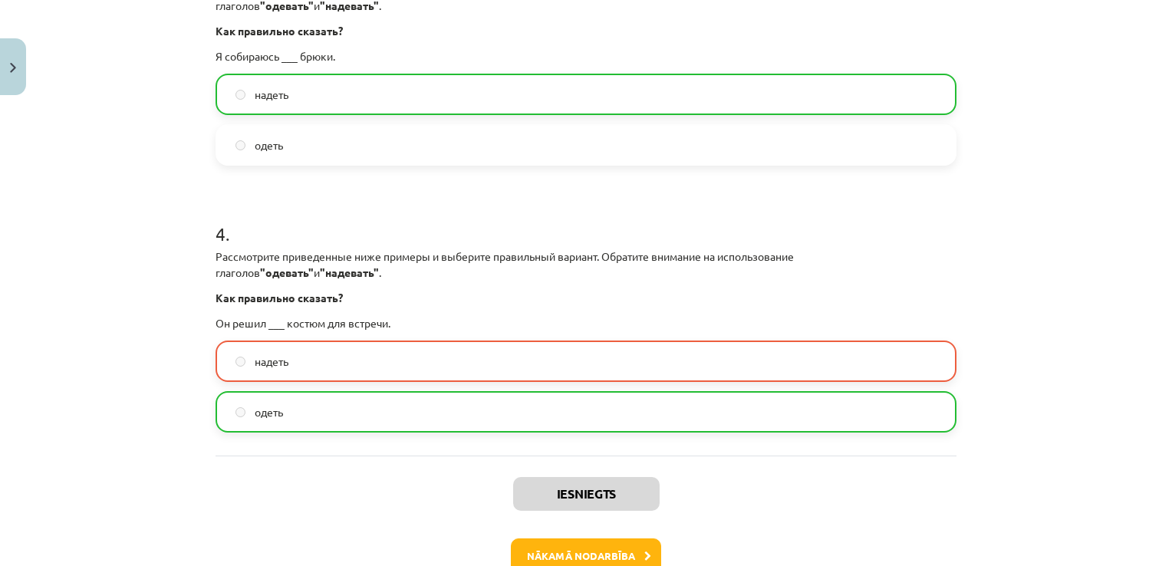
scroll to position [931, 0]
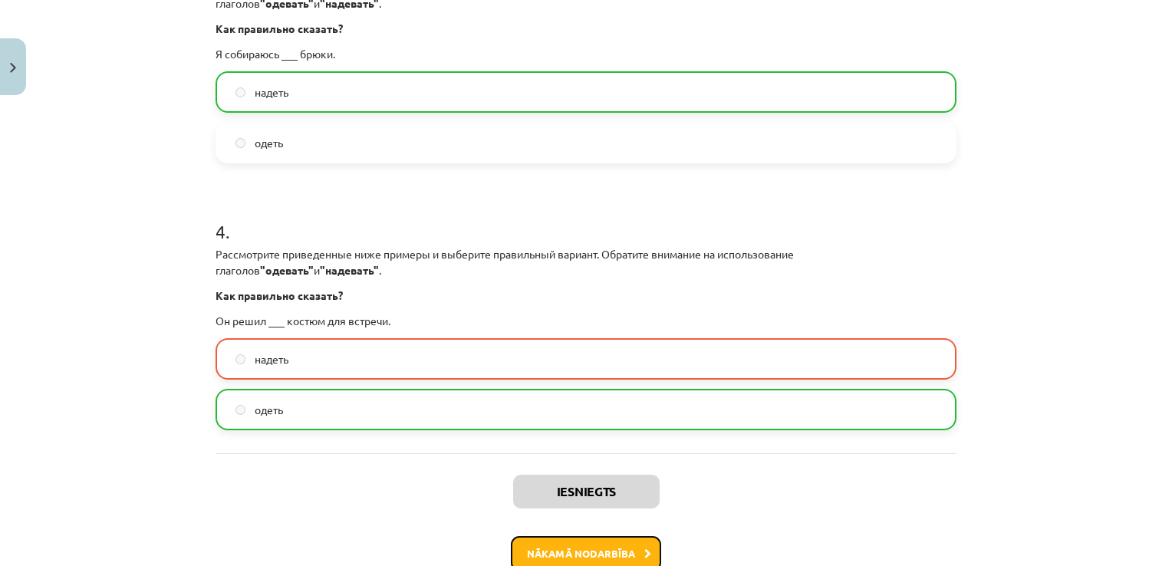
click at [606, 542] on button "Nākamā nodarbība" at bounding box center [586, 553] width 150 height 35
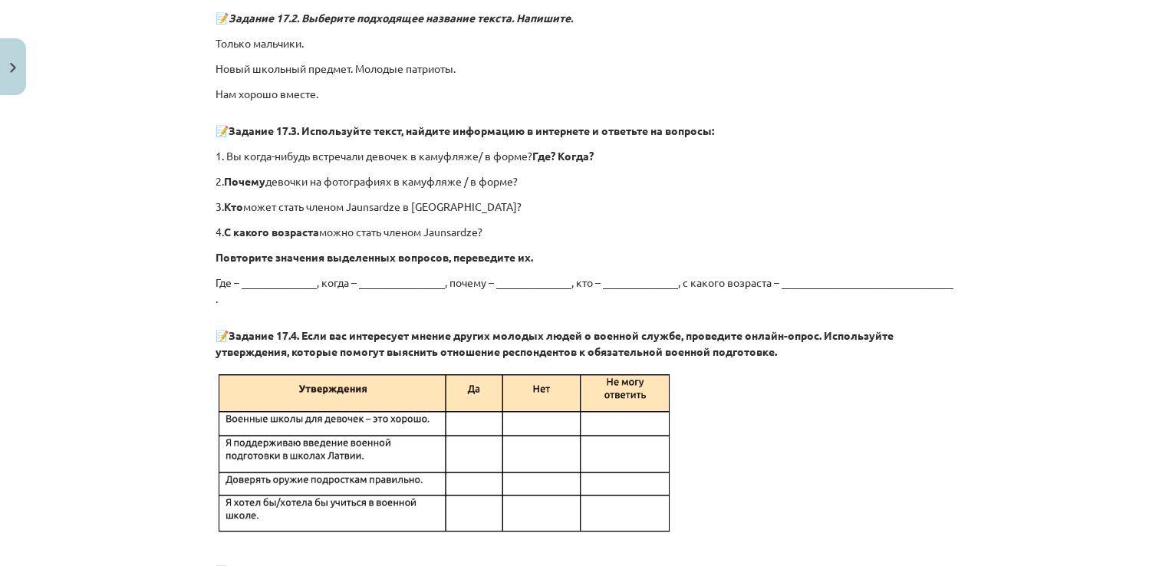
scroll to position [2773, 0]
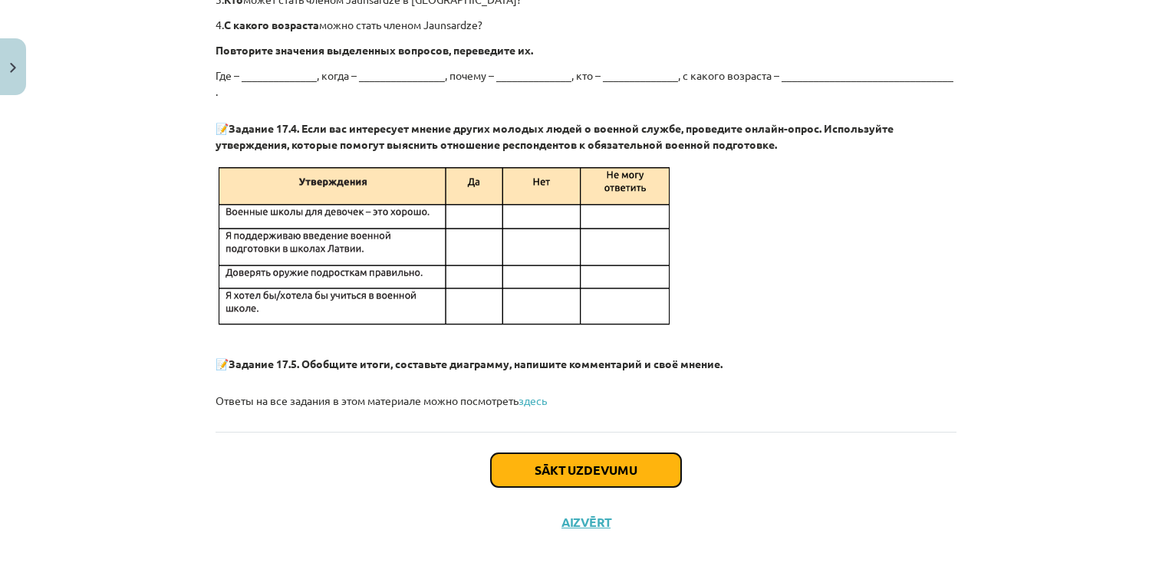
click at [541, 453] on button "Sākt uzdevumu" at bounding box center [586, 470] width 190 height 34
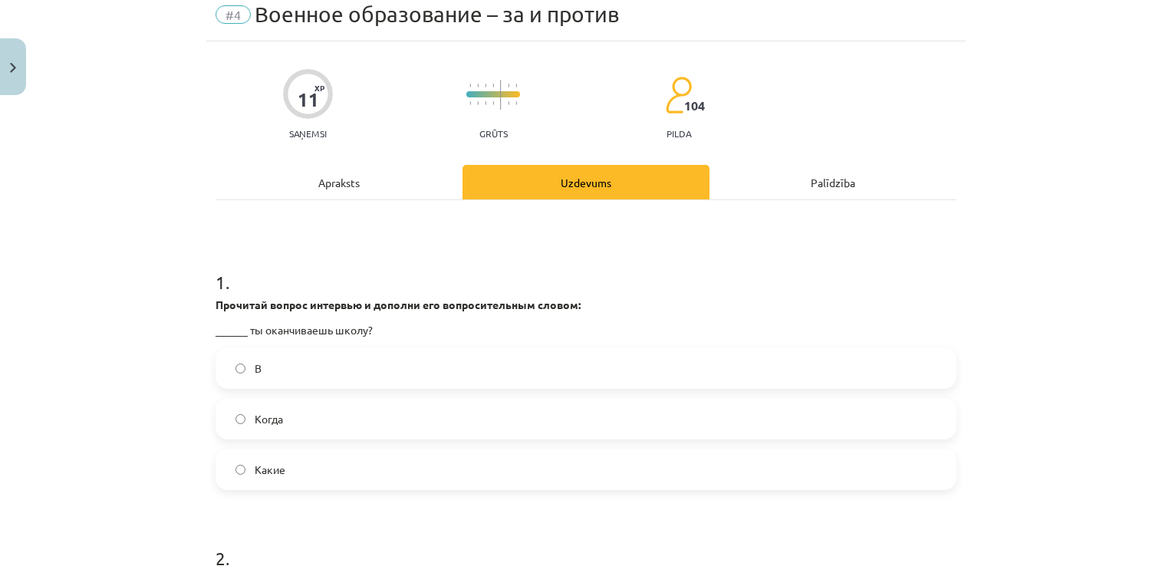
scroll to position [38, 0]
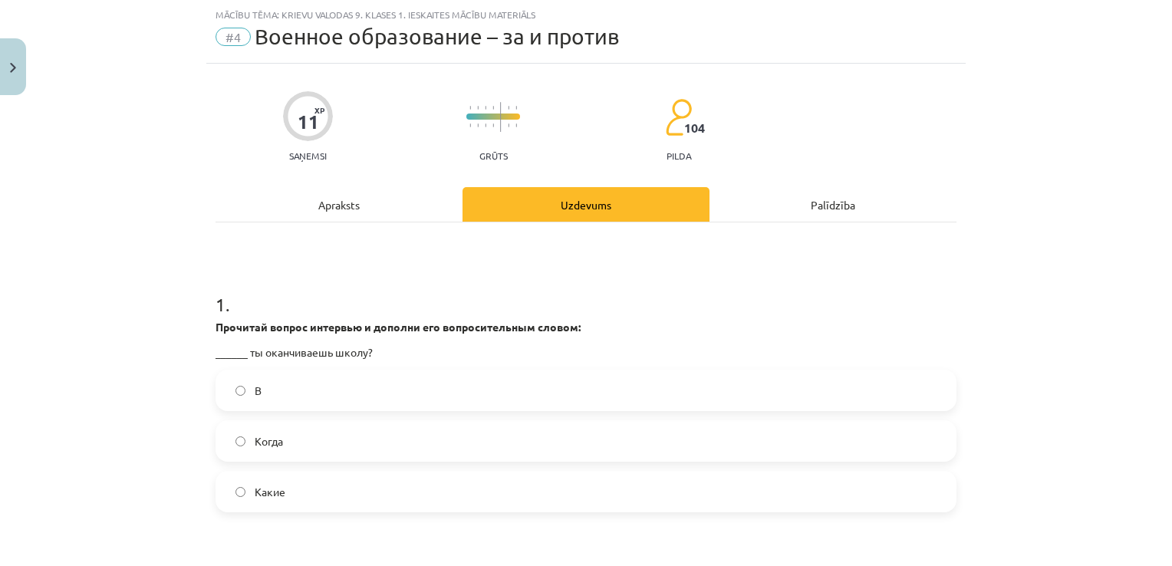
click at [637, 337] on div "Прочитай вопрос интервью и дополни его вопросительным словом: ______ ты оканчив…" at bounding box center [586, 339] width 741 height 41
click at [223, 446] on label "Когда" at bounding box center [586, 441] width 738 height 38
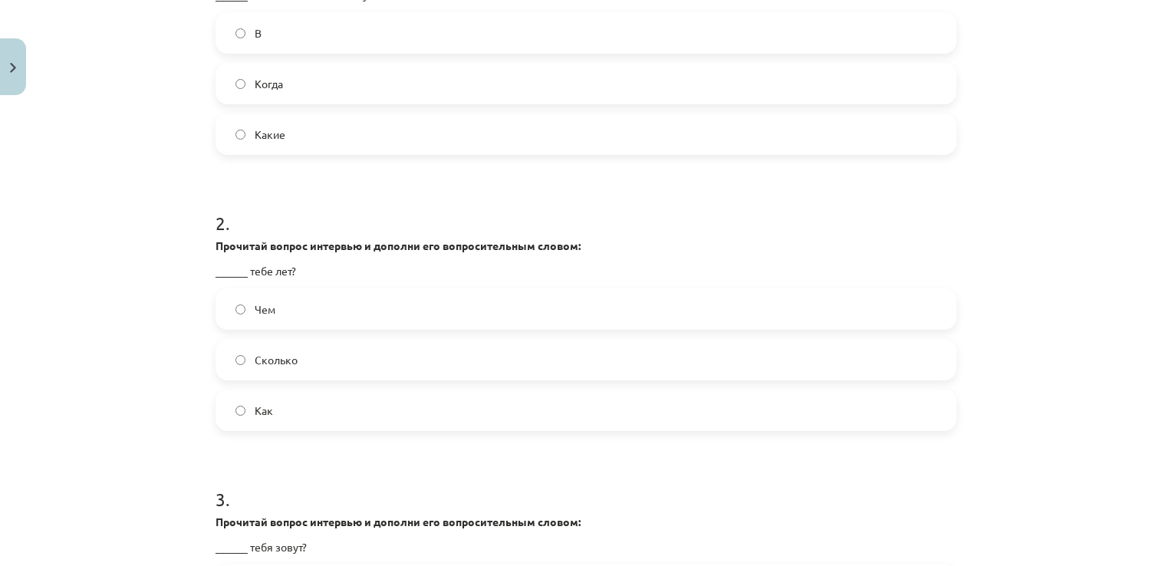
scroll to position [395, 0]
click at [230, 369] on label "Сколько" at bounding box center [586, 360] width 738 height 38
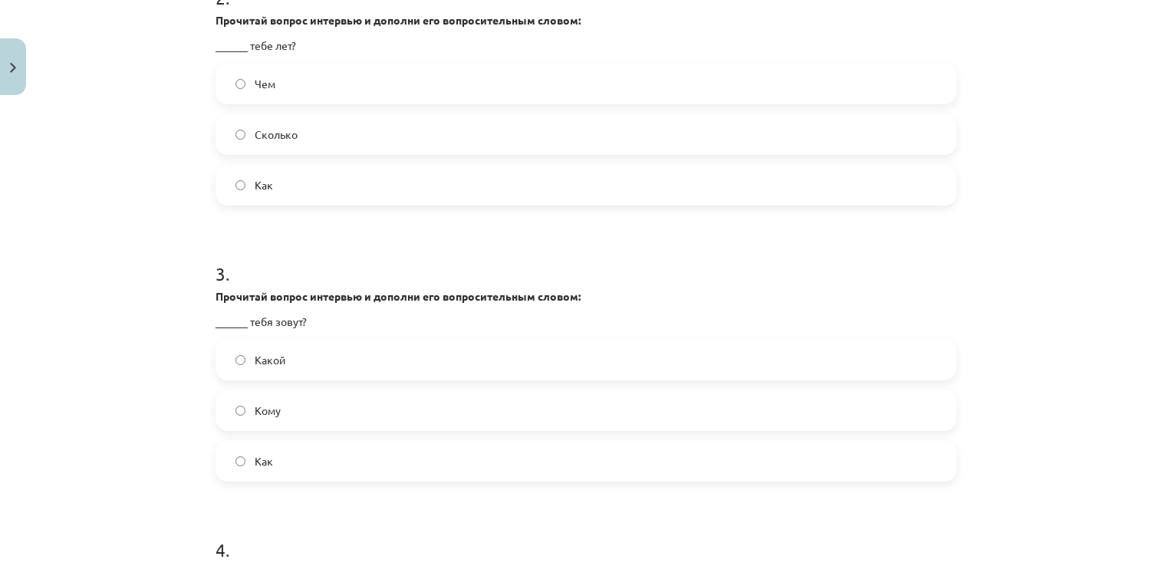
scroll to position [621, 0]
click at [236, 469] on label "Как" at bounding box center [586, 462] width 738 height 38
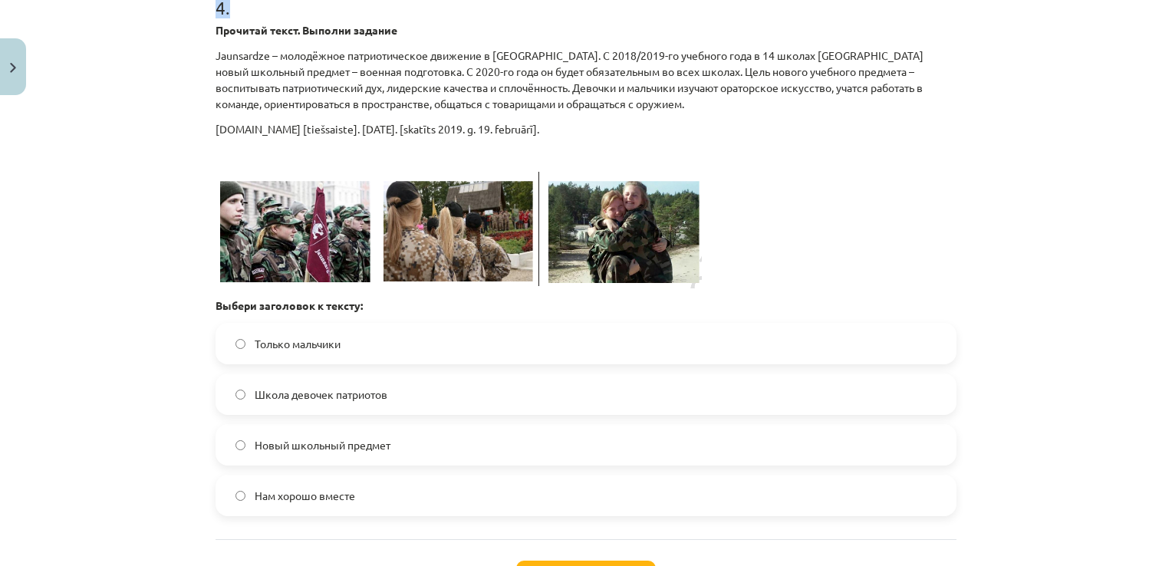
scroll to position [1163, 0]
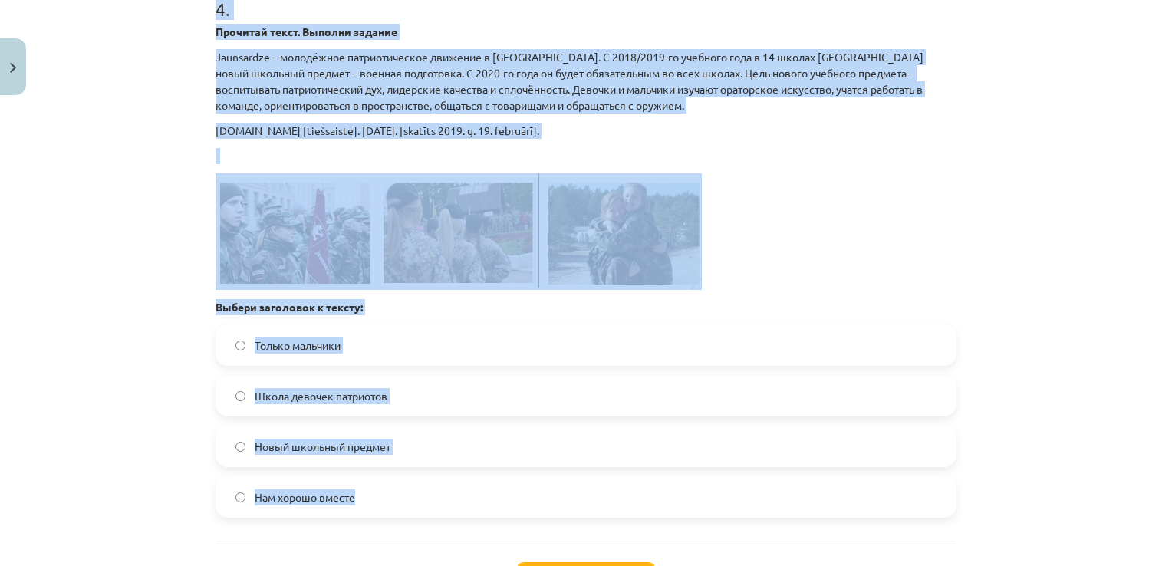
drag, startPoint x: 194, startPoint y: 5, endPoint x: 505, endPoint y: 513, distance: 594.8
click at [505, 513] on div "Mācību tēma: Krievu valodas 9. klases 1. ieskaites mācību materiāls #4 Военное …" at bounding box center [586, 283] width 1172 height 566
copy div "4 . Прочитай текст. Выполни задание Jaunsardze – молодёжное патриотическое движ…"
click at [242, 450] on label "Новый школьный предмет" at bounding box center [586, 446] width 738 height 38
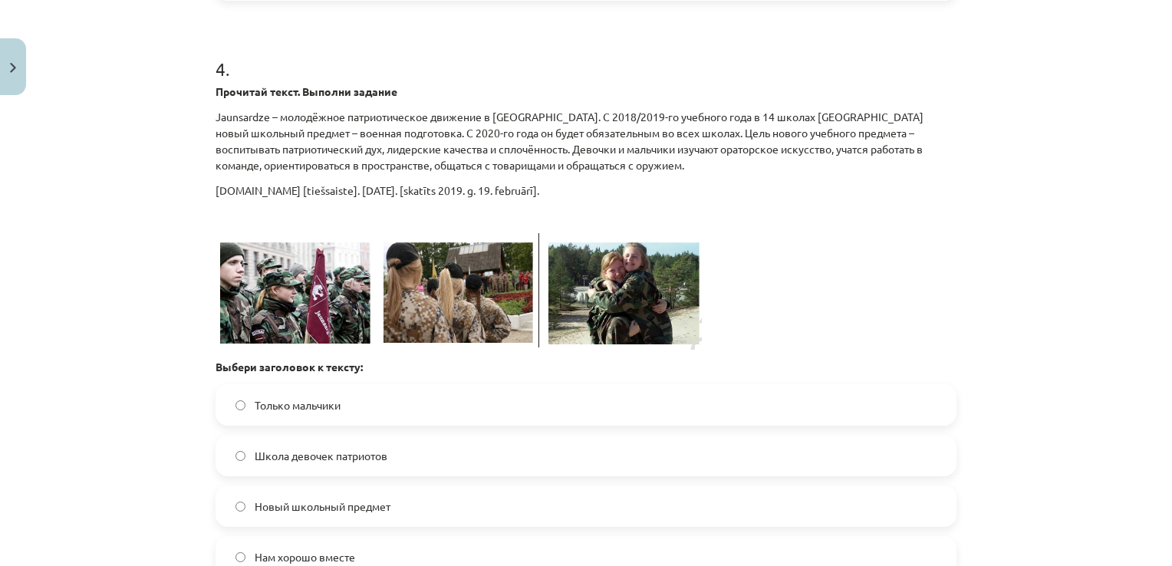
scroll to position [1291, 0]
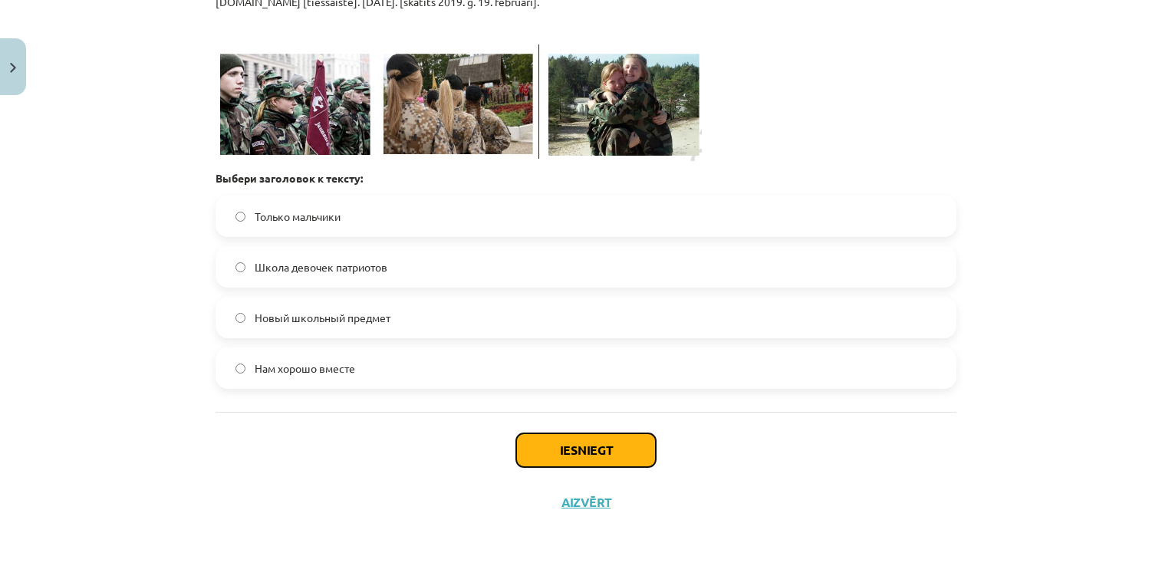
click at [603, 444] on button "Iesniegt" at bounding box center [586, 451] width 140 height 34
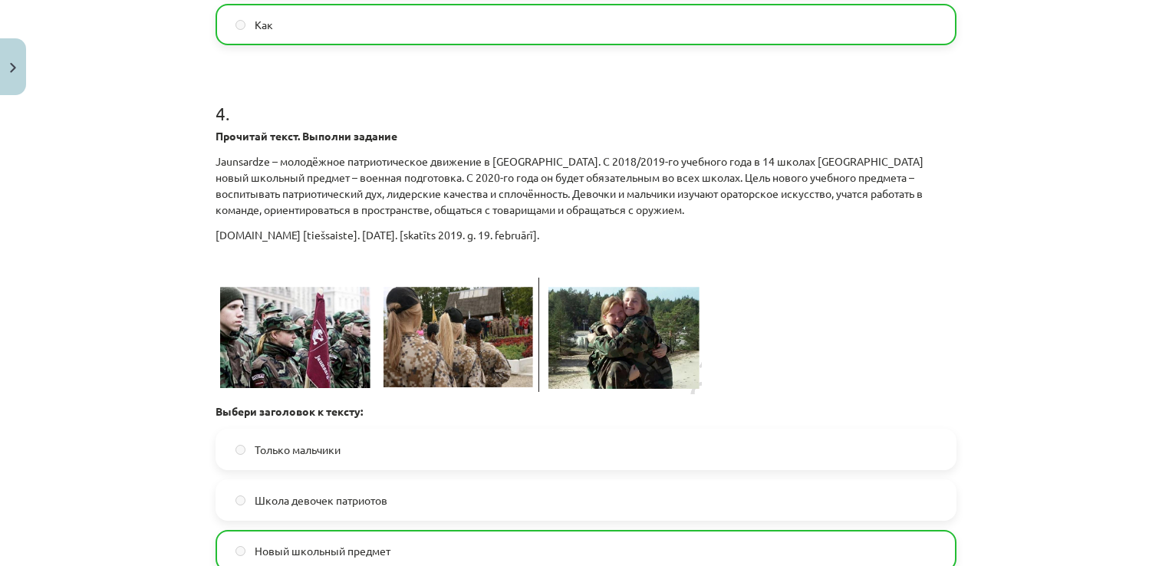
scroll to position [1340, 0]
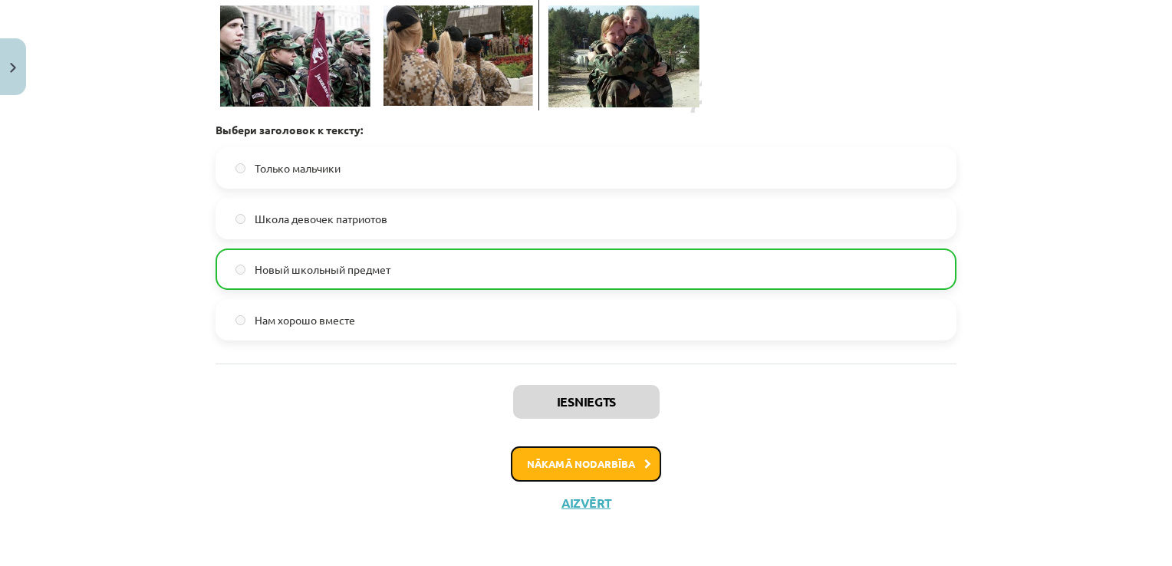
click at [597, 462] on button "Nākamā nodarbība" at bounding box center [586, 464] width 150 height 35
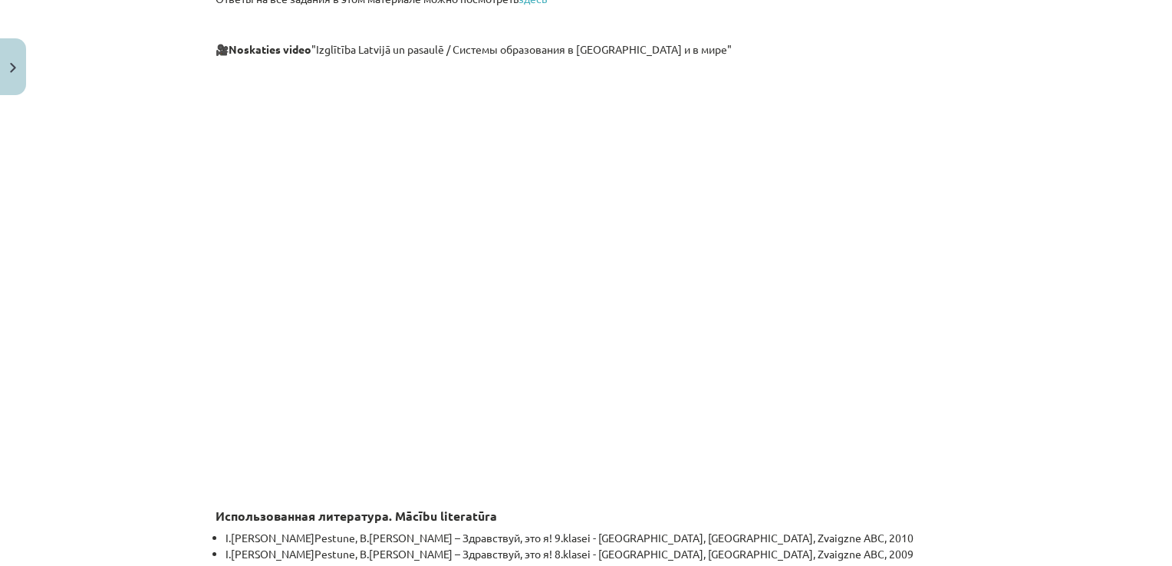
scroll to position [4550, 0]
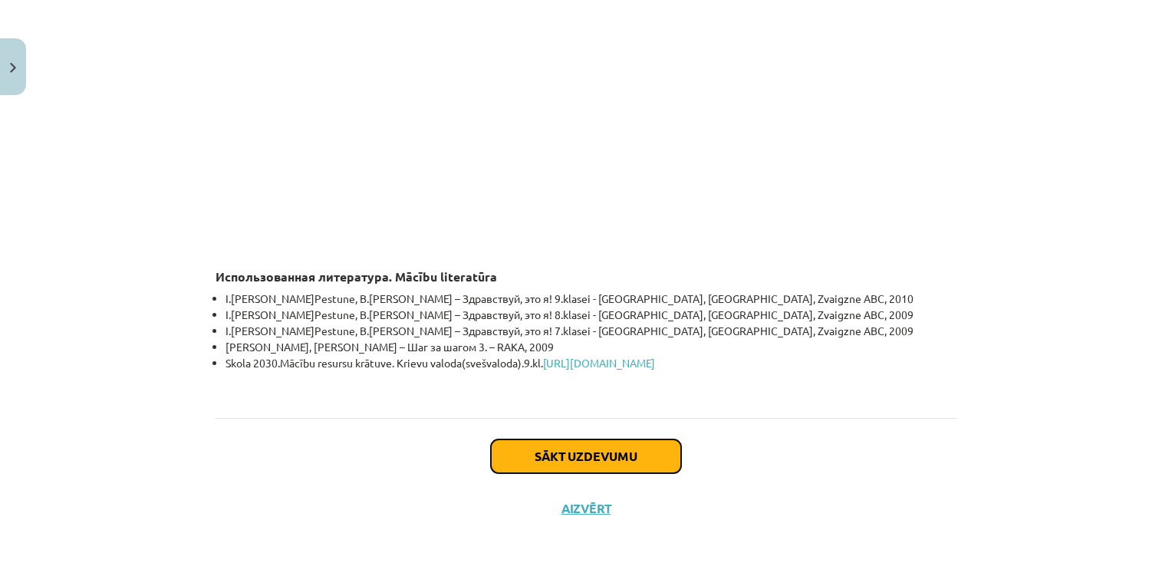
click at [623, 440] on button "Sākt uzdevumu" at bounding box center [586, 457] width 190 height 34
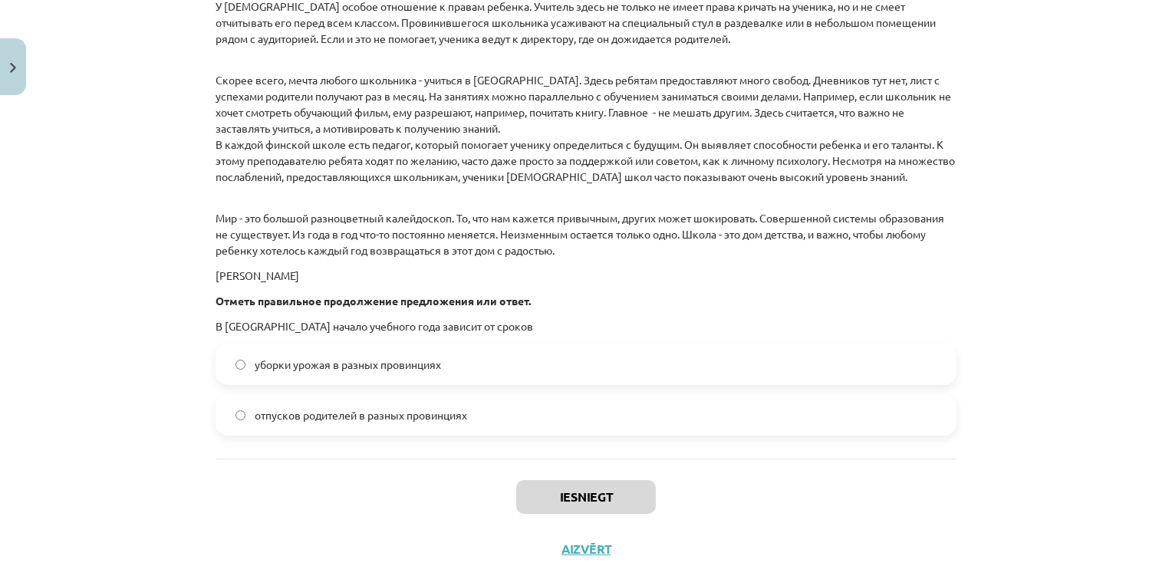
scroll to position [2206, 0]
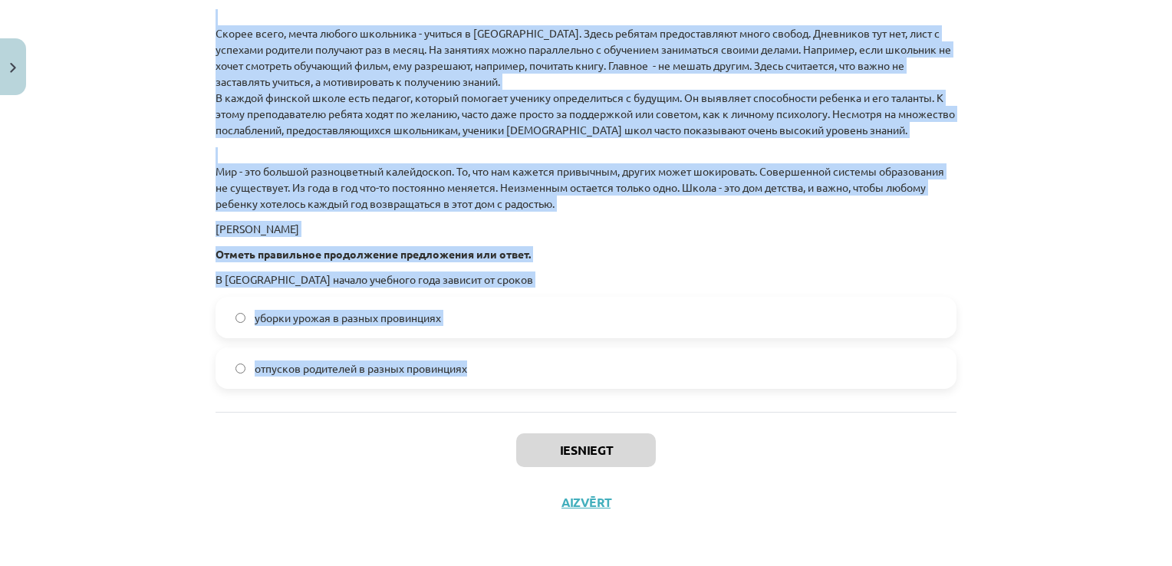
drag, startPoint x: 200, startPoint y: 336, endPoint x: 622, endPoint y: 379, distance: 424.2
copy form "1 . Прочитай текст. Выполни задание . Школа в разных странах . Праздник начала …"
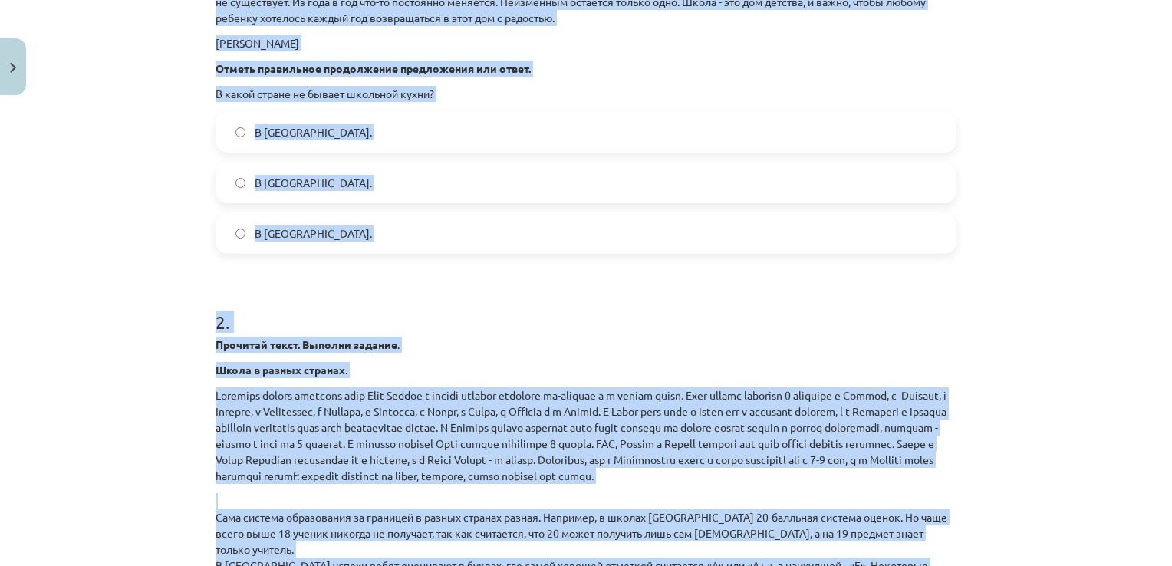
scroll to position [1211, 0]
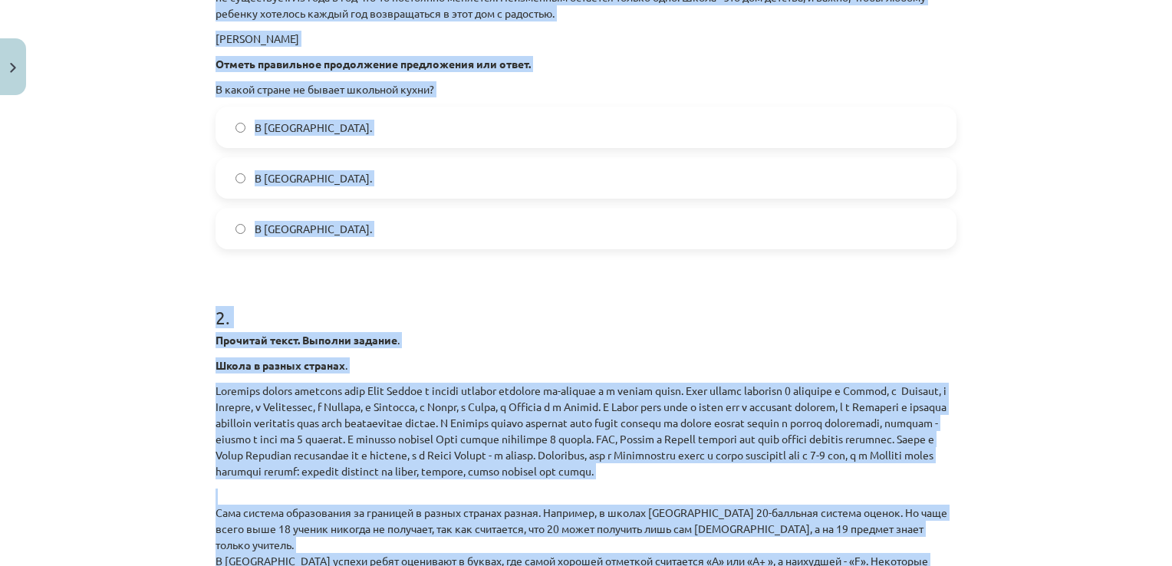
click at [163, 263] on div "Mācību tēma: Krievu valodas 9. klases 1. ieskaites mācību materiāls #5 Программ…" at bounding box center [586, 283] width 1172 height 566
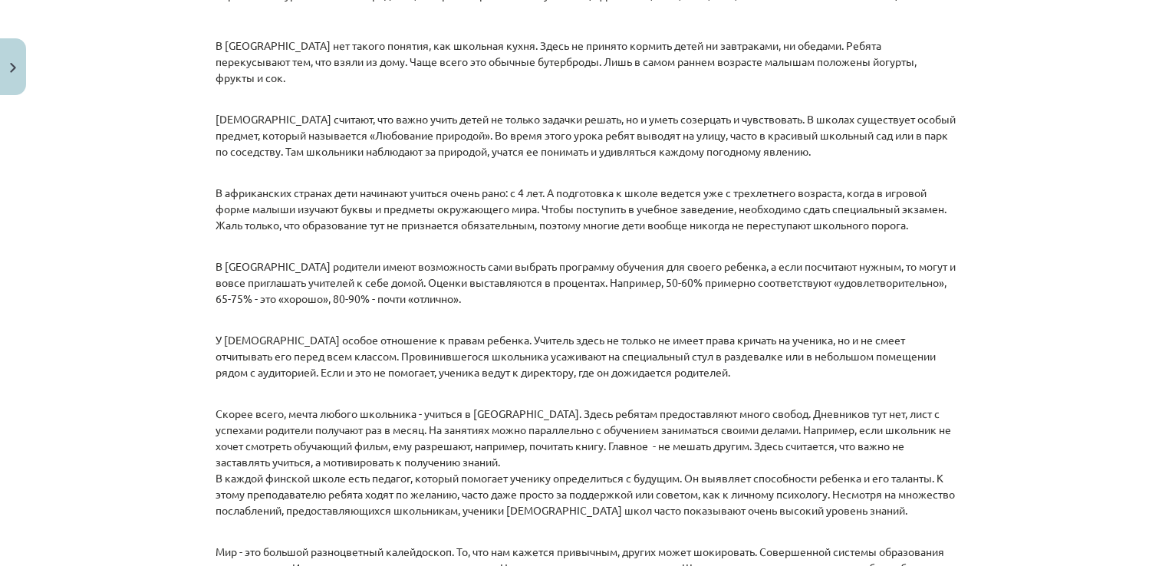
scroll to position [2206, 0]
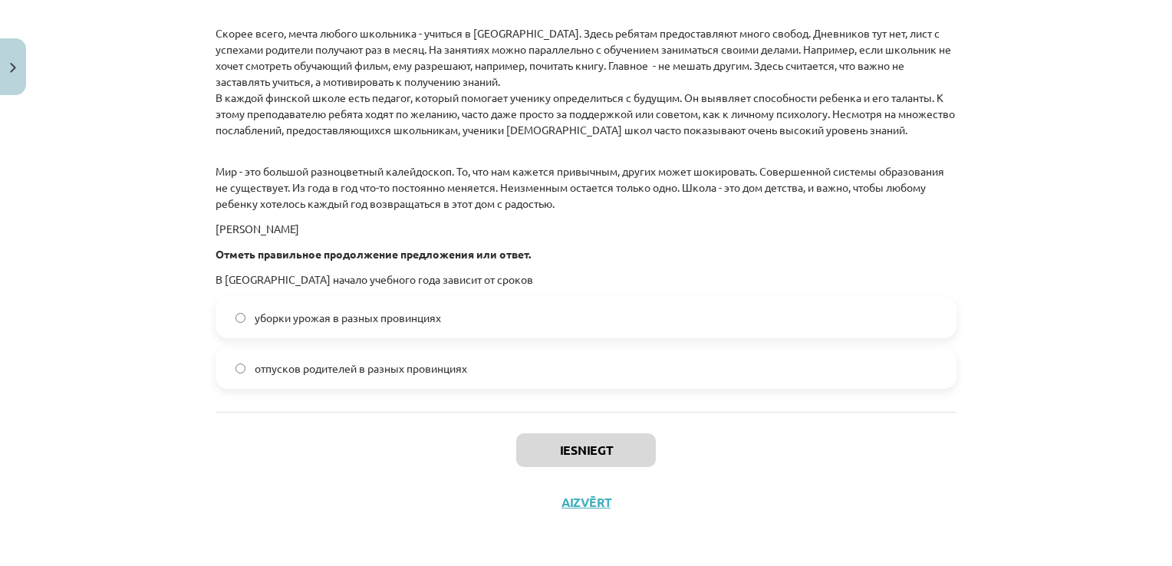
click at [243, 312] on label "уборки урожая в разных провинциях" at bounding box center [586, 317] width 738 height 38
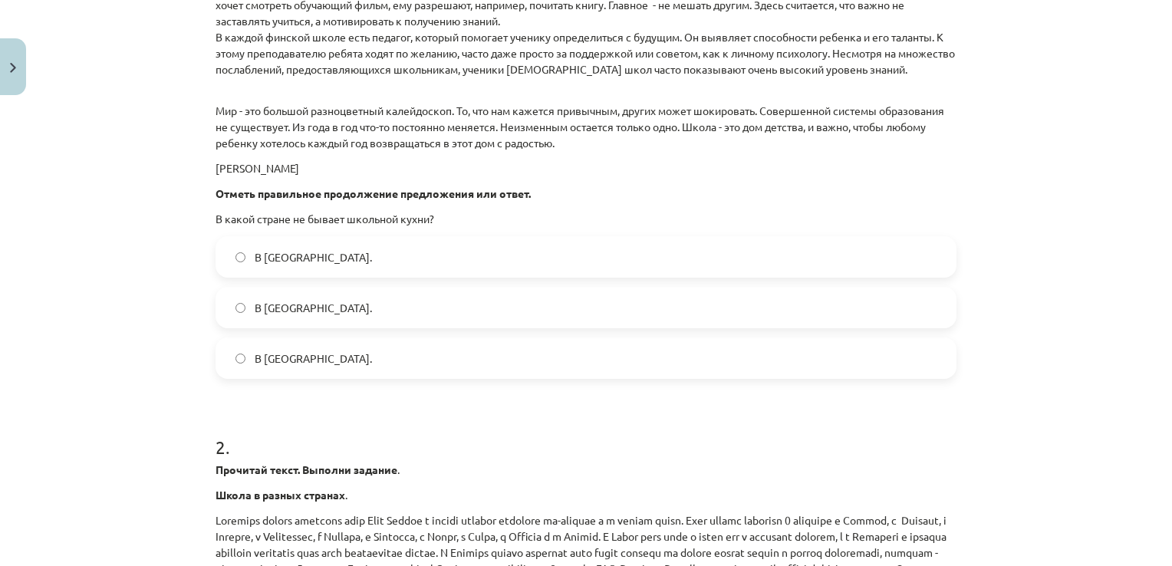
scroll to position [1073, 0]
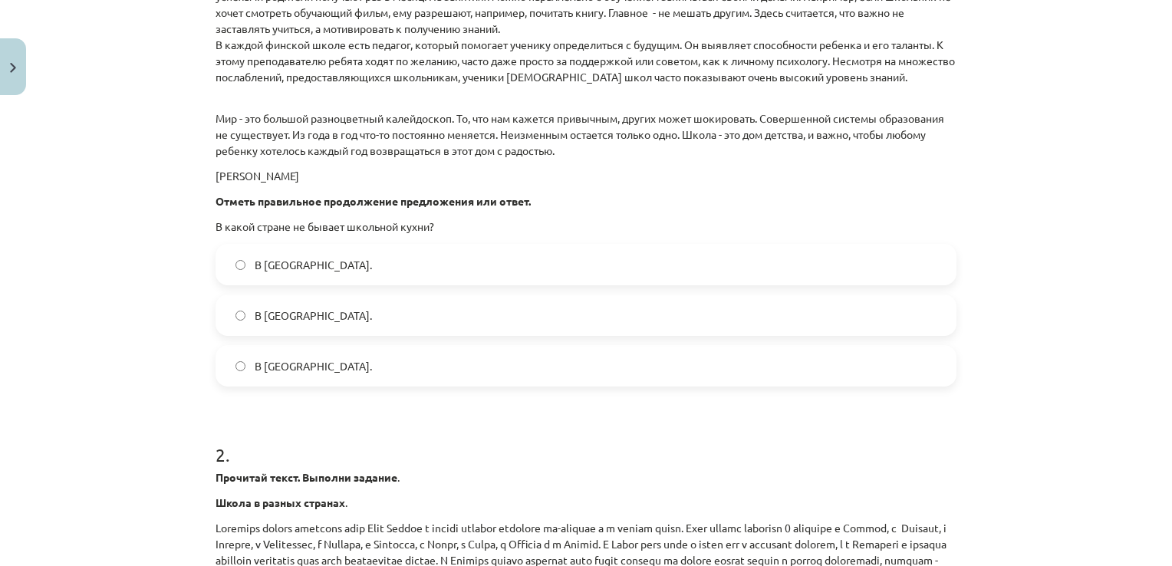
click at [246, 358] on label "В Норвегии." at bounding box center [586, 366] width 738 height 38
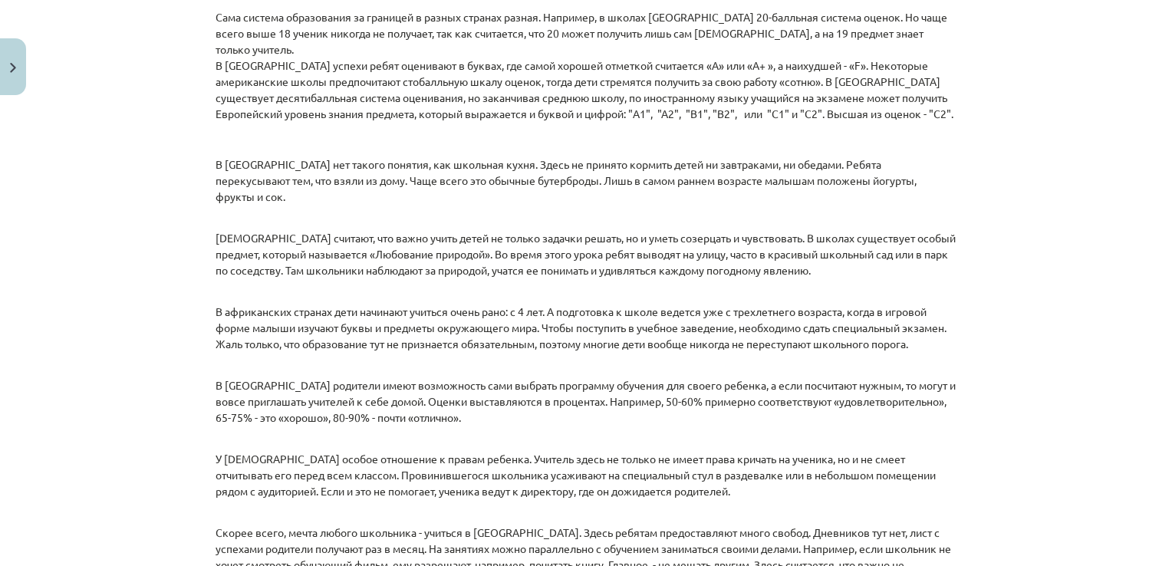
scroll to position [2206, 0]
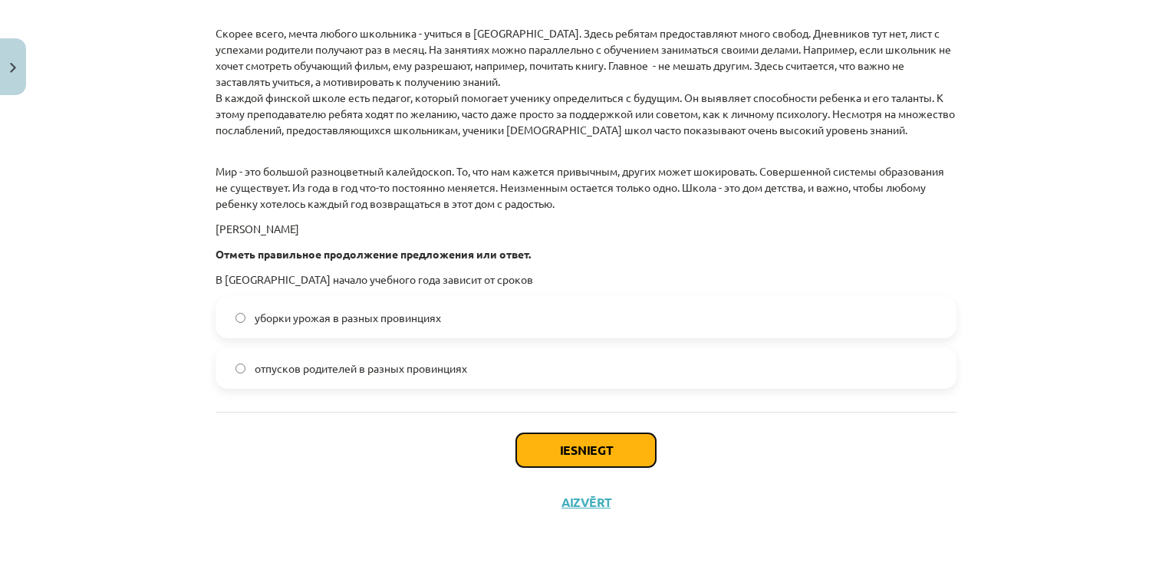
click at [610, 439] on button "Iesniegt" at bounding box center [586, 451] width 140 height 34
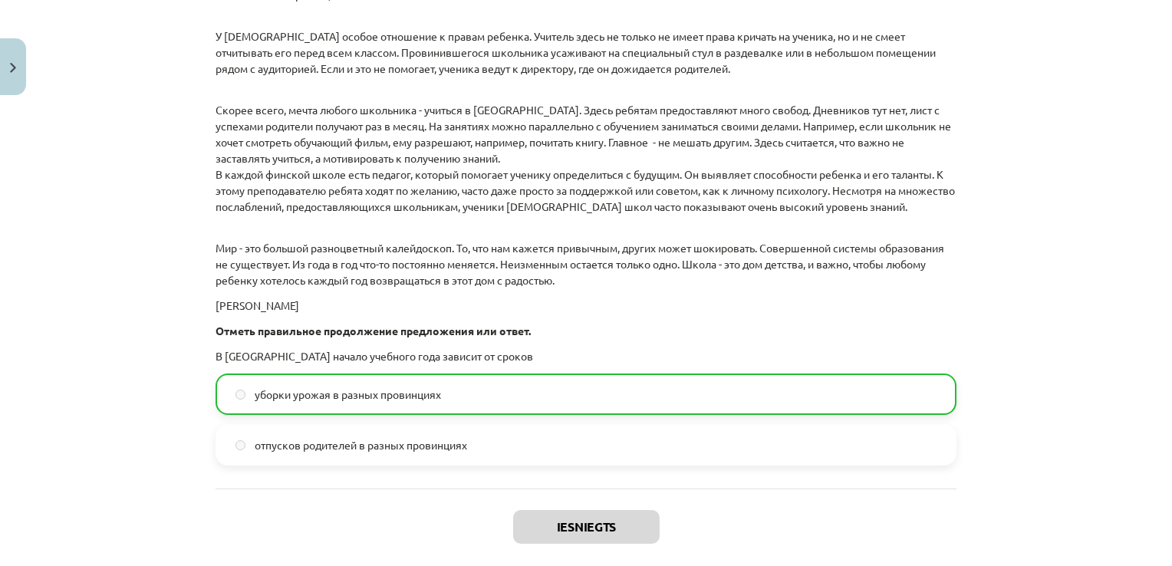
scroll to position [2254, 0]
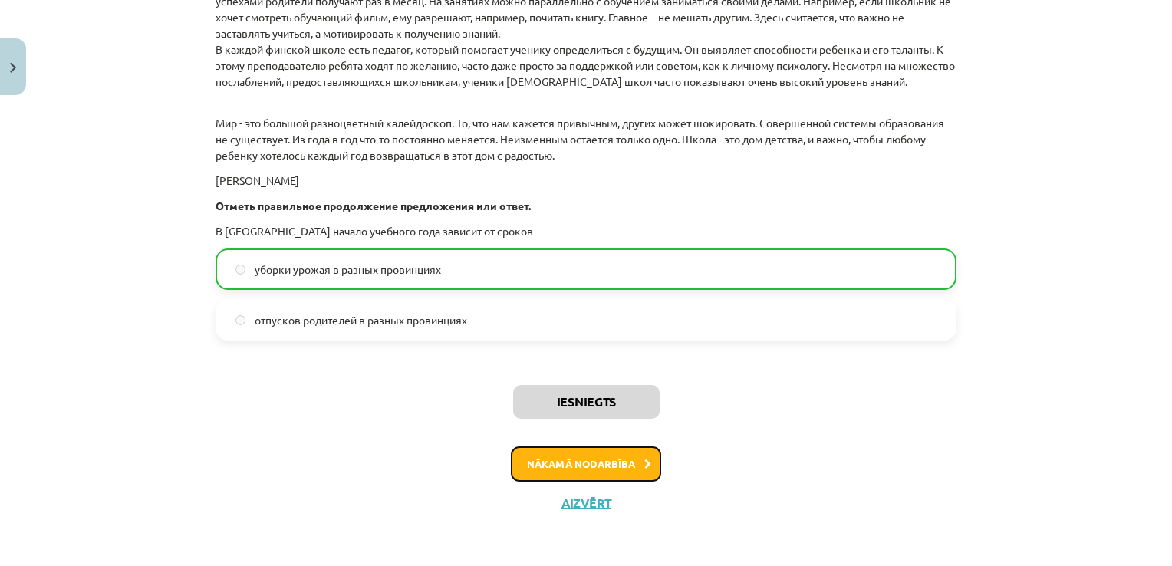
click at [552, 450] on button "Nākamā nodarbība" at bounding box center [586, 464] width 150 height 35
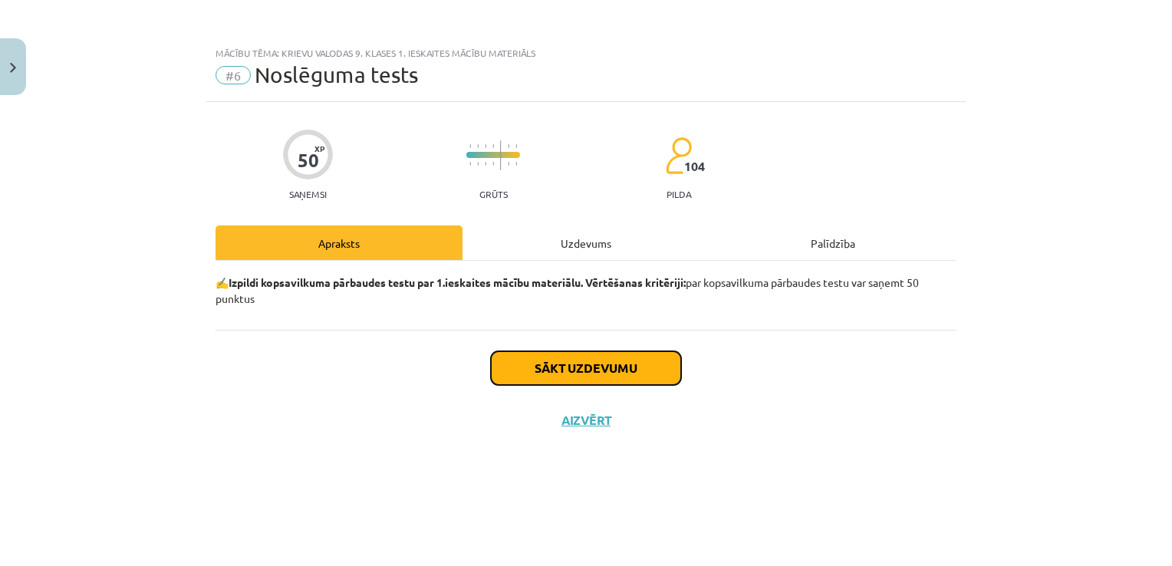
click at [565, 376] on button "Sākt uzdevumu" at bounding box center [586, 368] width 190 height 34
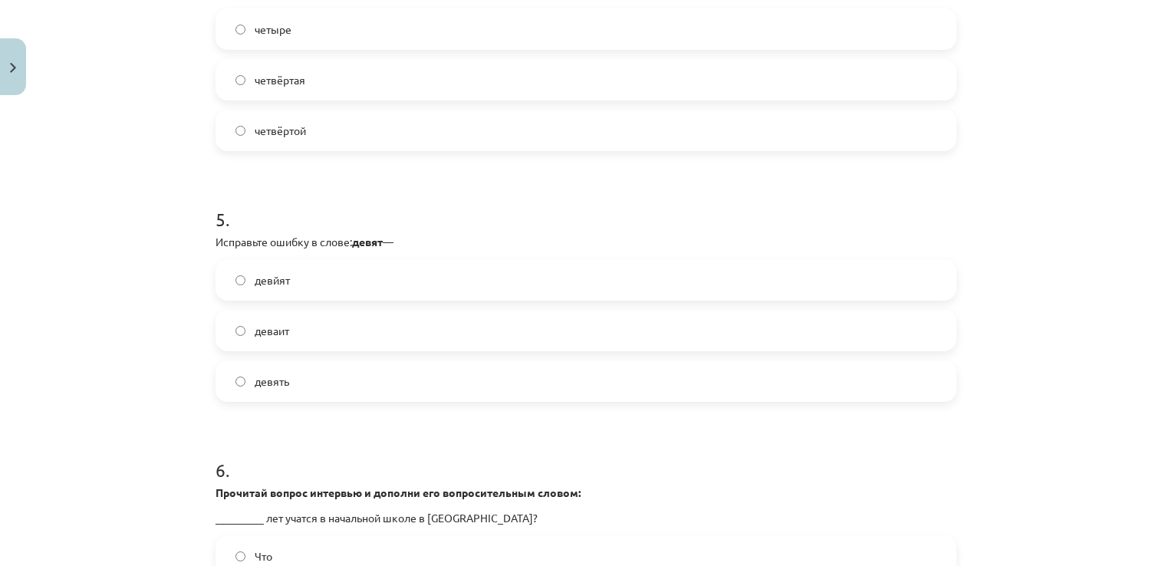
scroll to position [1203, 0]
click at [176, 402] on div "Mācību tēma: Krievu valodas 9. klases 1. ieskaites mācību materiāls #6 Noslēgum…" at bounding box center [586, 283] width 1172 height 566
click at [236, 292] on label "девйят" at bounding box center [586, 280] width 738 height 38
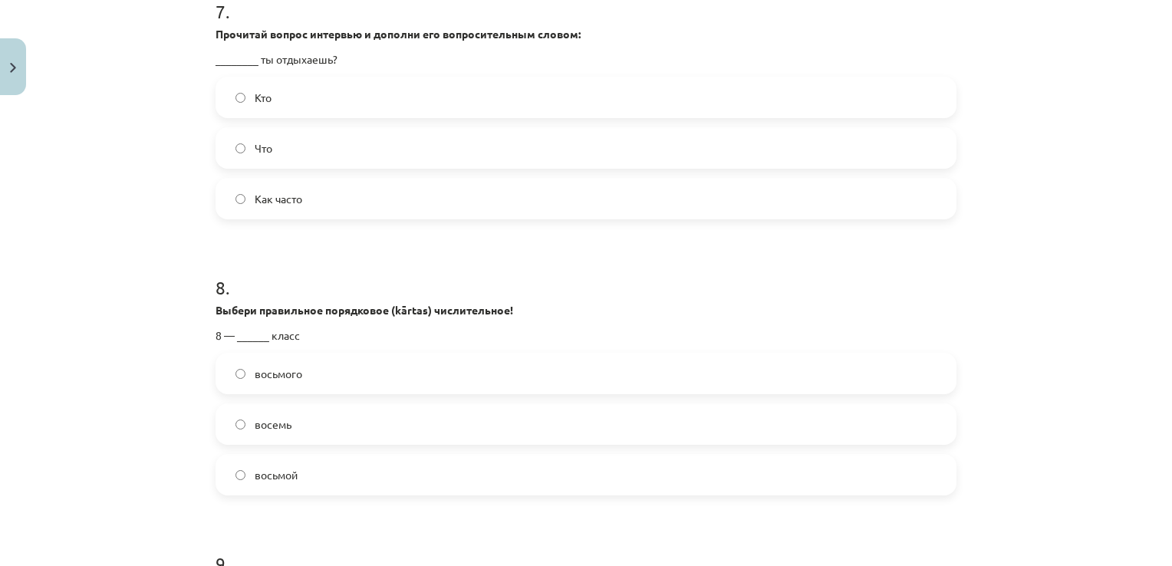
scroll to position [1939, 0]
click at [236, 479] on label "восьмой" at bounding box center [586, 474] width 738 height 38
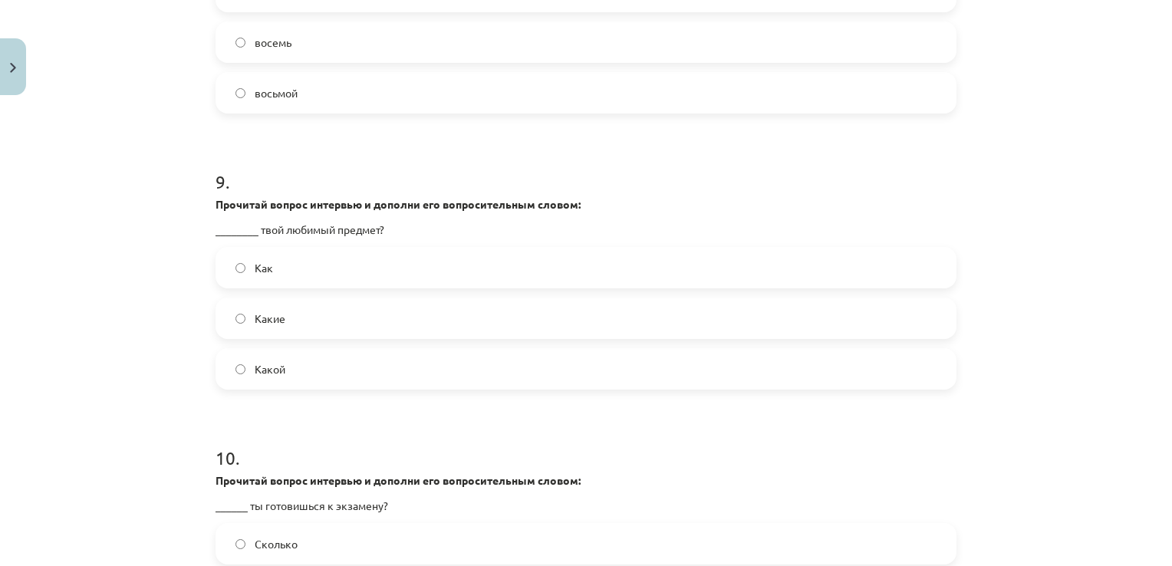
scroll to position [2360, 0]
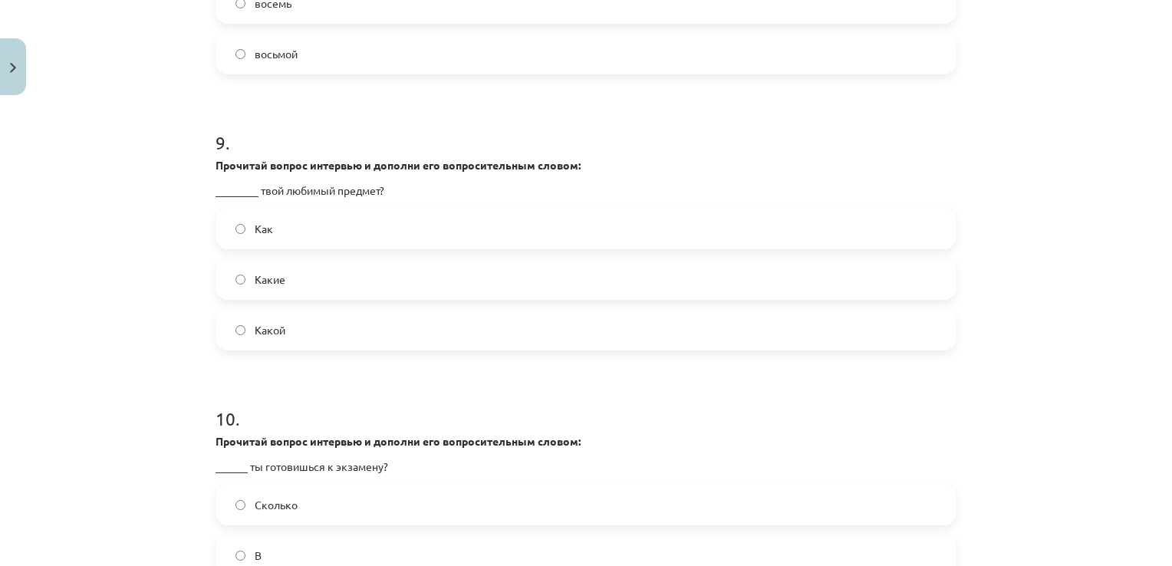
click at [229, 321] on label "Какой" at bounding box center [586, 330] width 738 height 38
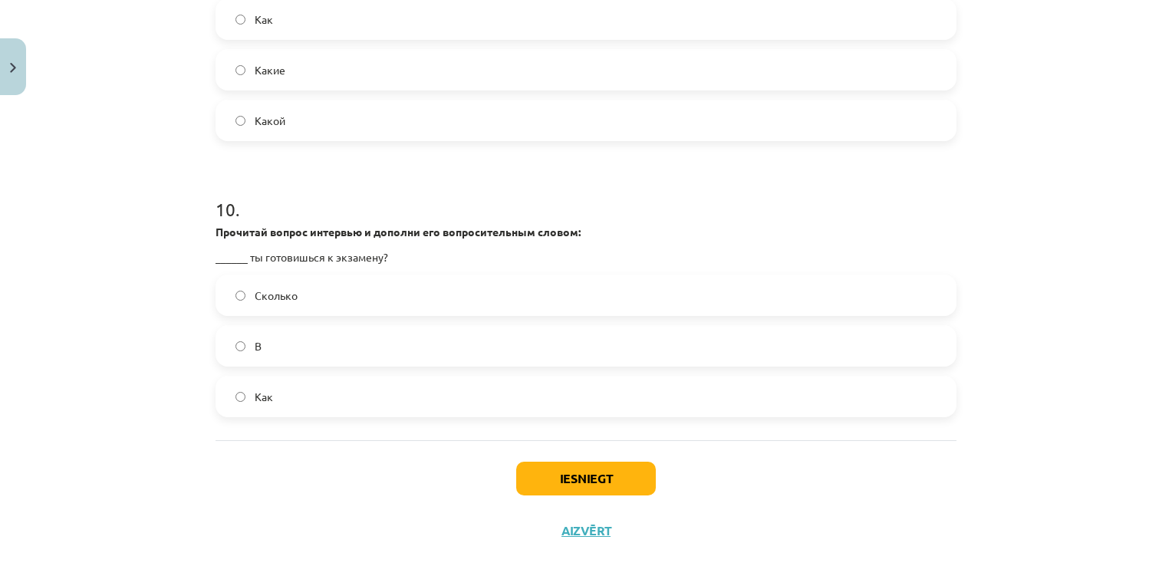
scroll to position [2597, 0]
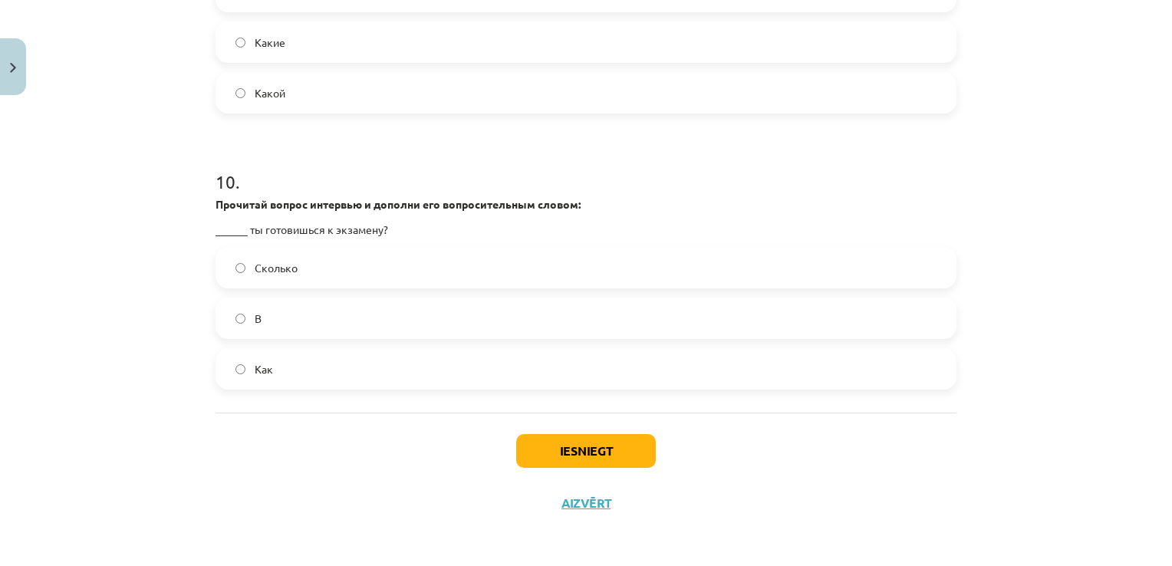
click at [227, 367] on label "Как" at bounding box center [586, 369] width 738 height 38
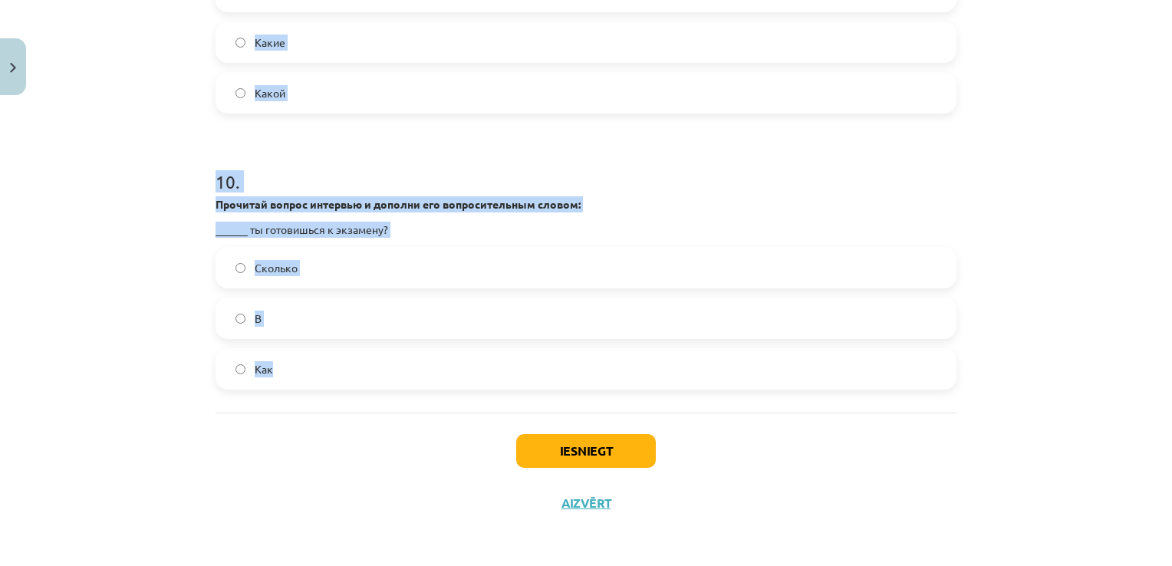
drag, startPoint x: 212, startPoint y: 335, endPoint x: 538, endPoint y: 351, distance: 326.6
copy form "1 . Исправьте ошибку в слове: сем — симь семь сем 2 . Заполните пропуски подход…"
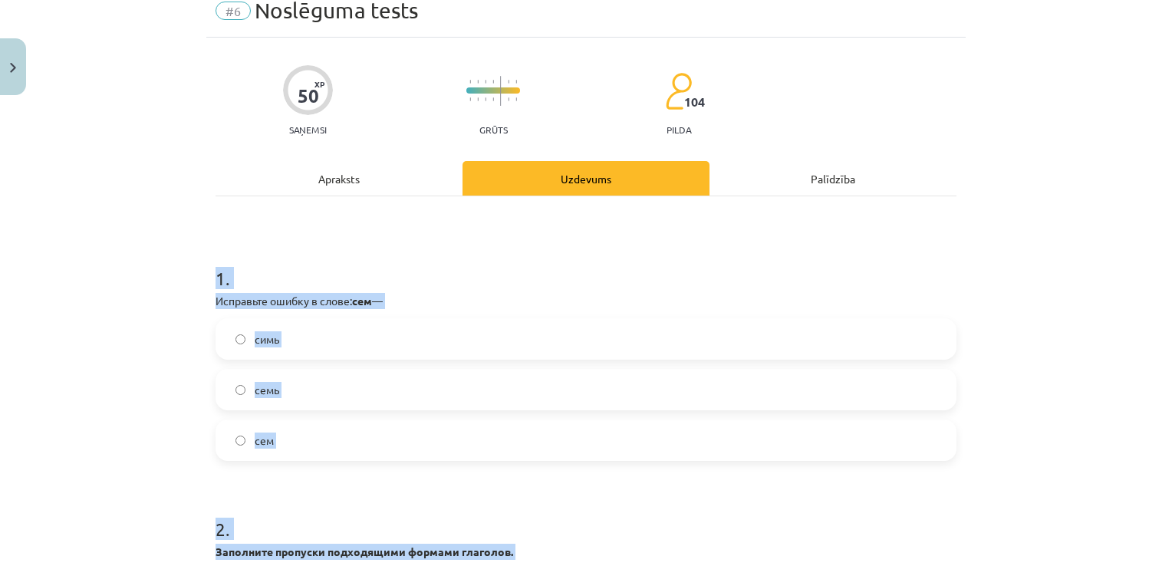
click at [169, 240] on div "Mācību tēma: Krievu valodas 9. klases 1. ieskaites mācību materiāls #6 Noslēgum…" at bounding box center [586, 283] width 1172 height 566
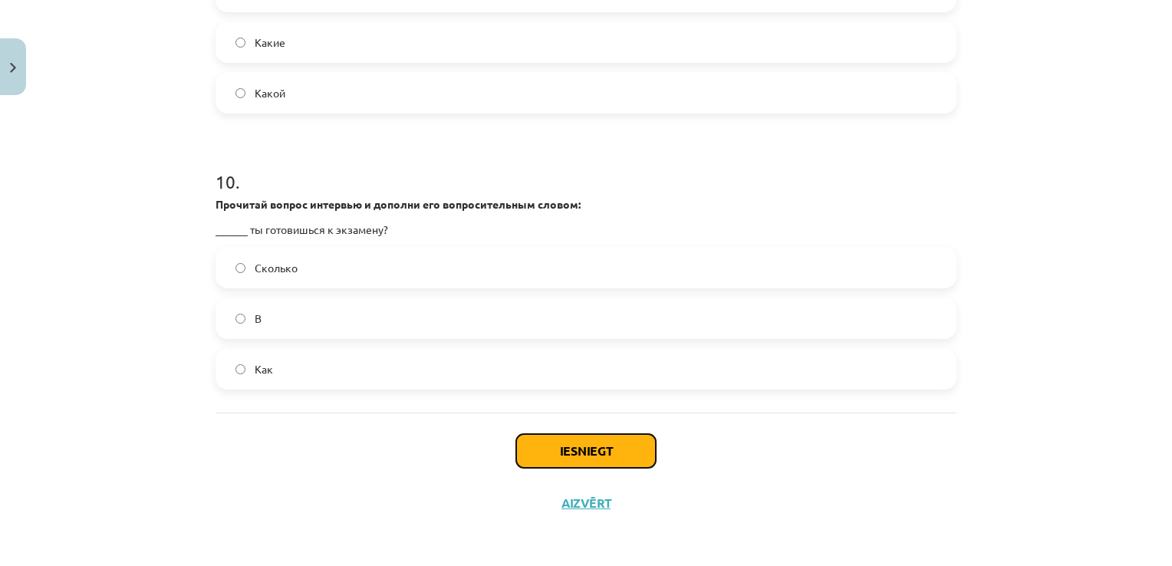
click at [568, 450] on button "Iesniegt" at bounding box center [586, 451] width 140 height 34
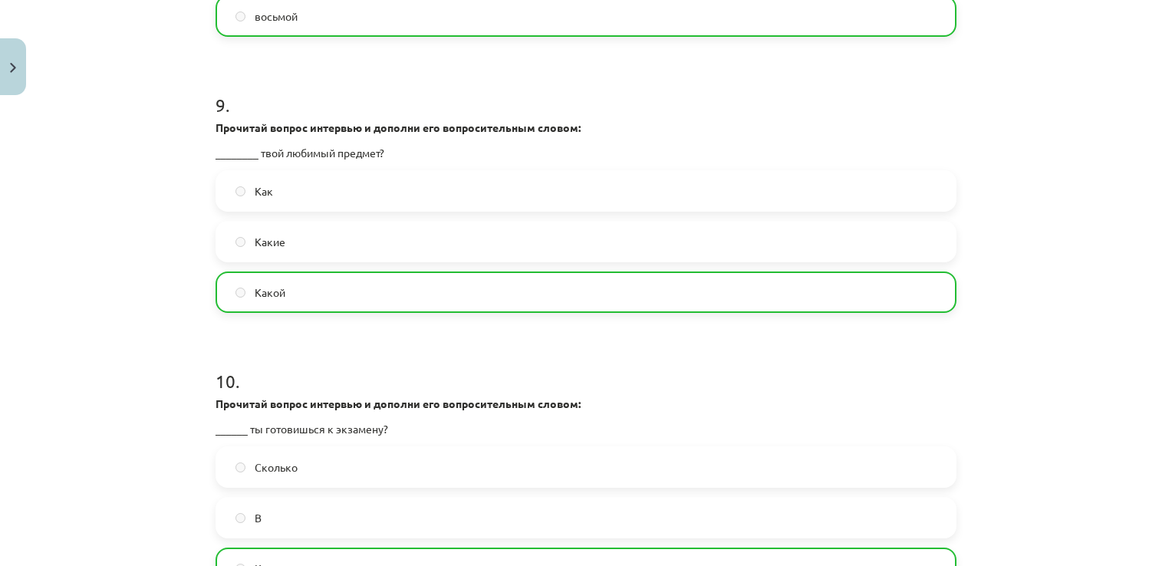
scroll to position [2646, 0]
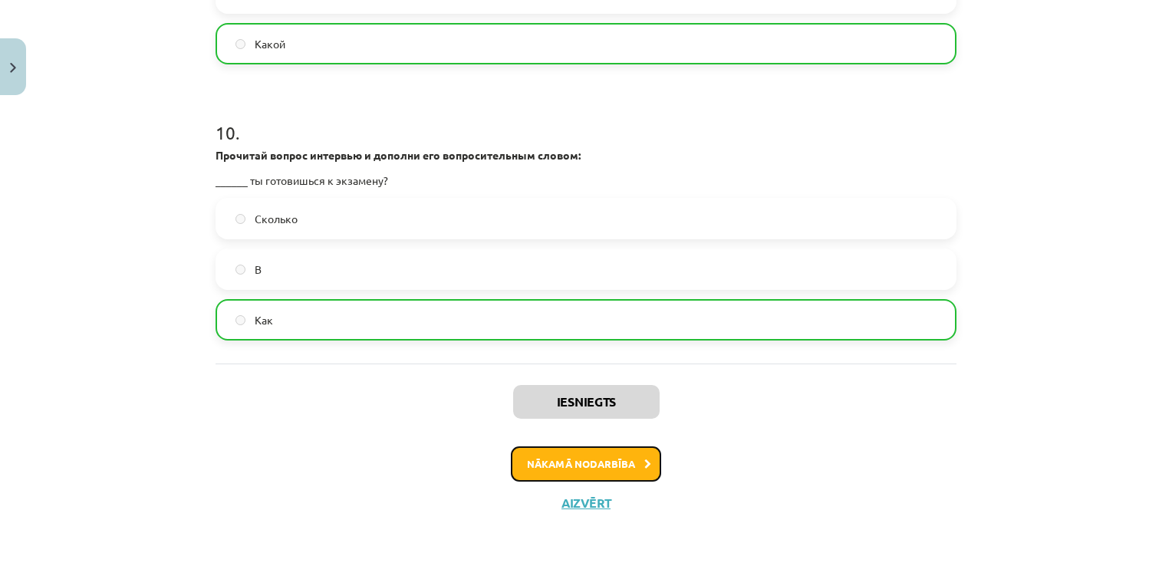
click at [568, 450] on button "Nākamā nodarbība" at bounding box center [586, 464] width 150 height 35
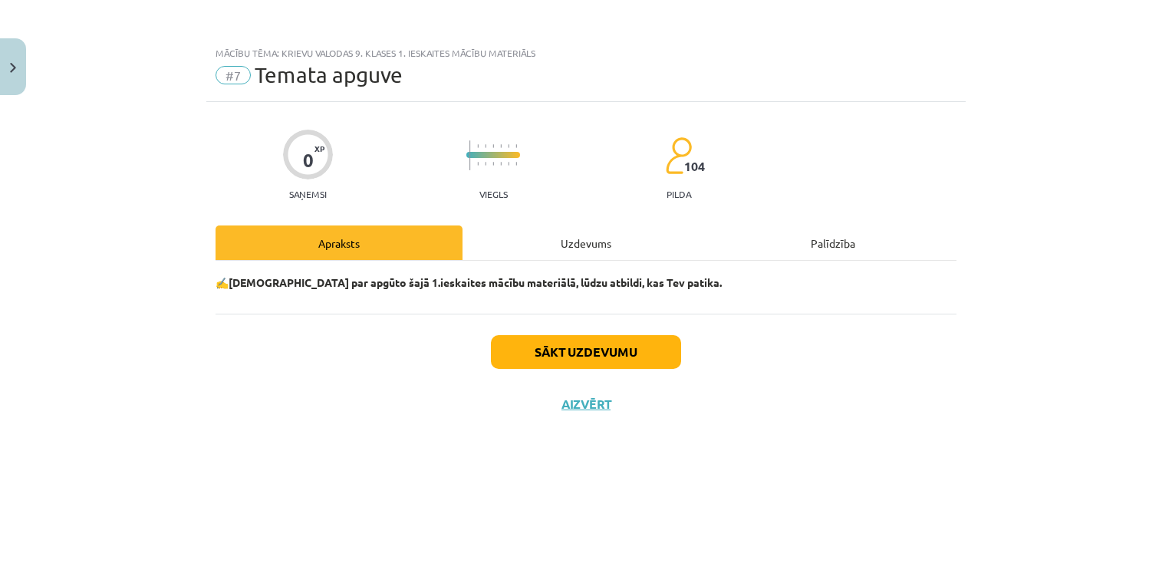
click at [569, 368] on div "Sākt uzdevumu Aizvērt" at bounding box center [586, 367] width 741 height 107
click at [587, 355] on button "Sākt uzdevumu" at bounding box center [586, 352] width 190 height 34
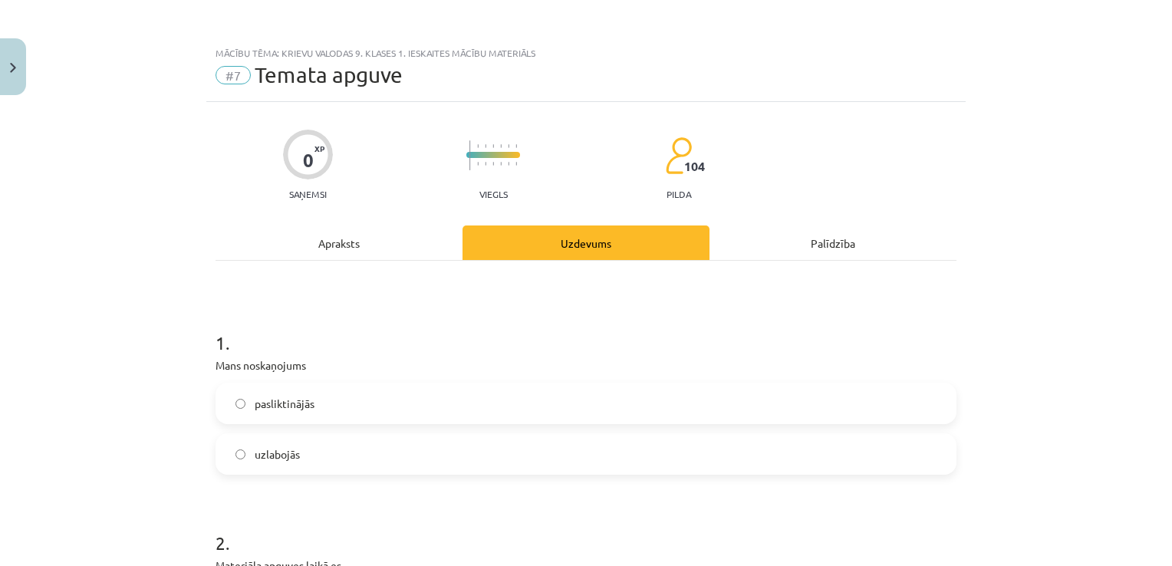
click at [227, 473] on label "uzlabojās" at bounding box center [586, 454] width 738 height 38
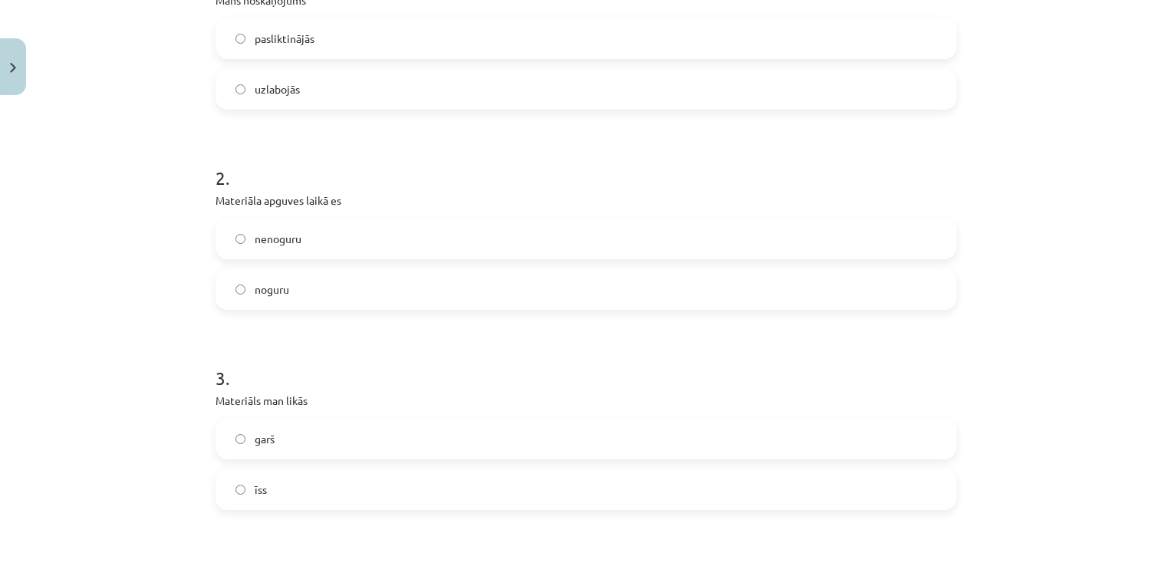
scroll to position [365, 0]
click at [228, 296] on label "noguru" at bounding box center [586, 289] width 738 height 38
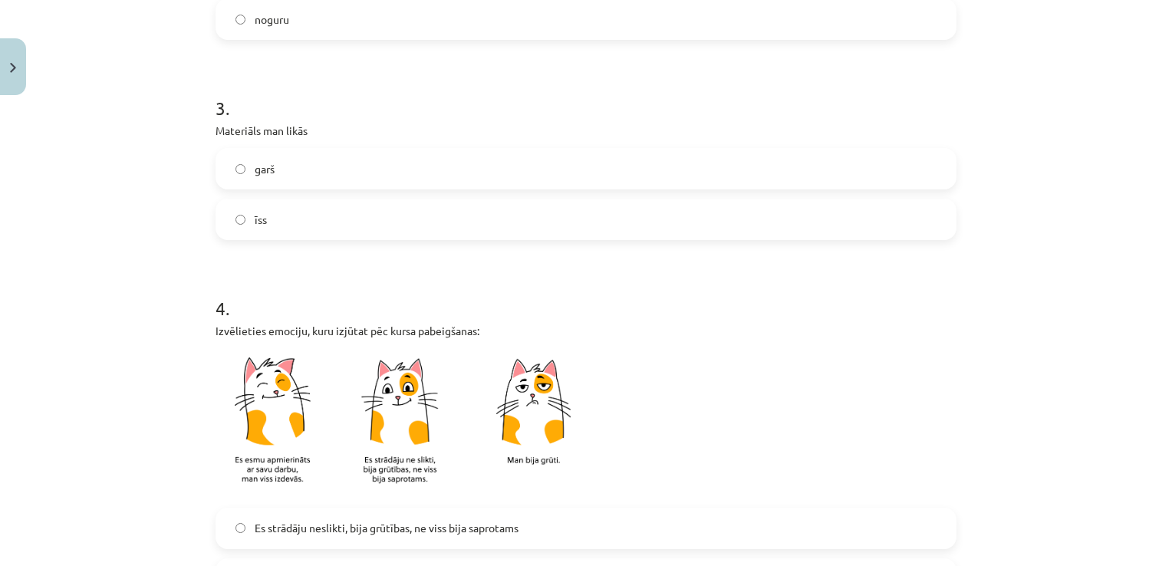
scroll to position [653, 0]
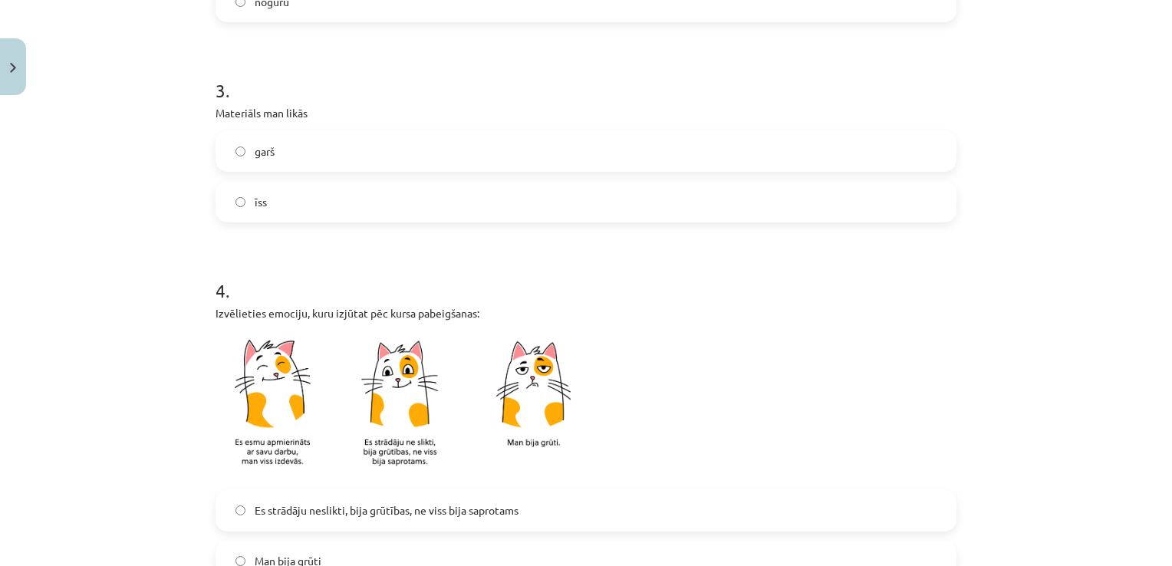
click at [233, 159] on label "garš" at bounding box center [586, 151] width 738 height 38
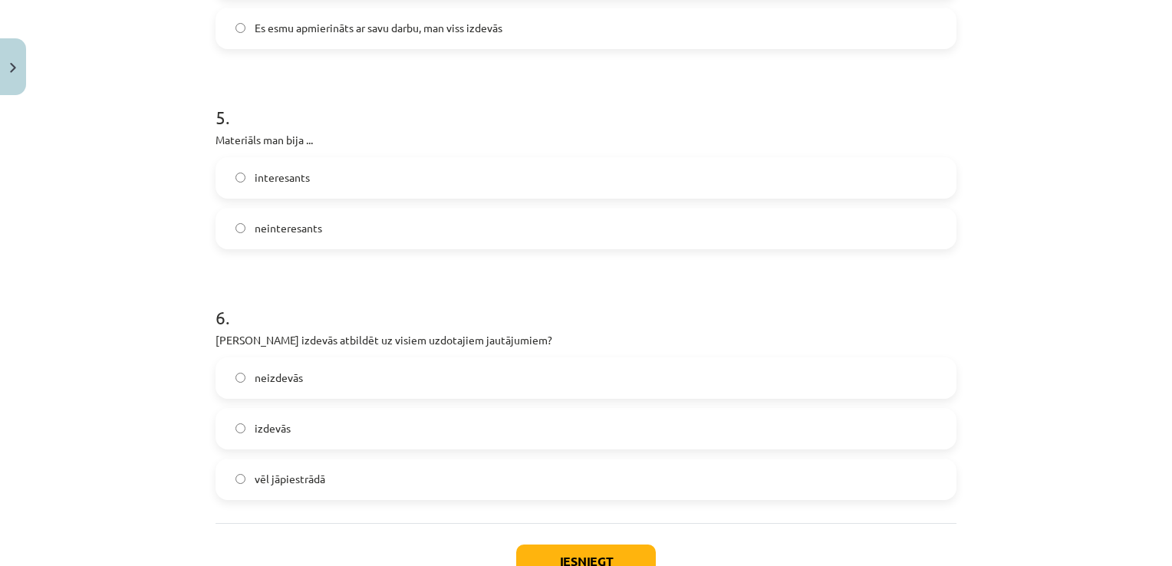
scroll to position [1238, 0]
click at [228, 176] on label "interesants" at bounding box center [586, 176] width 738 height 38
click at [598, 545] on button "Iesniegt" at bounding box center [586, 560] width 140 height 34
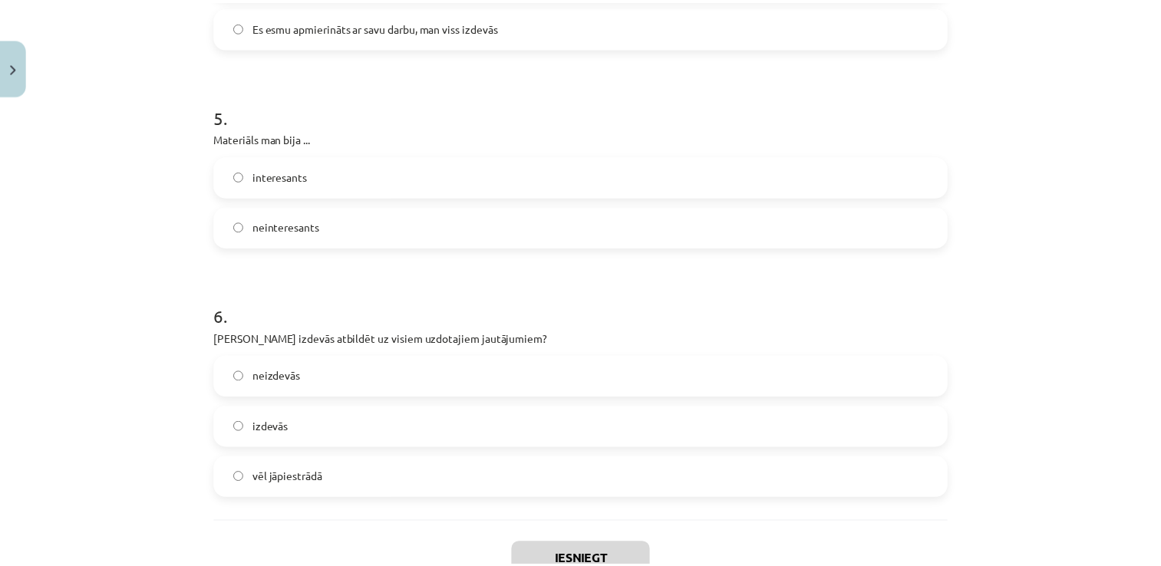
scroll to position [337, 0]
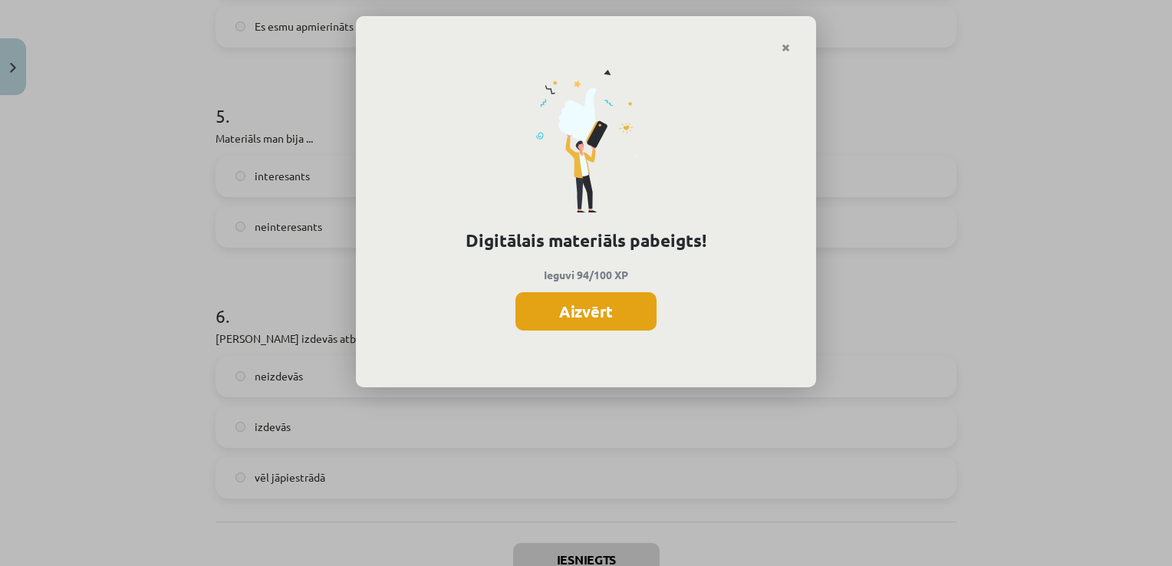
click at [599, 322] on button "Aizvērt" at bounding box center [586, 311] width 141 height 38
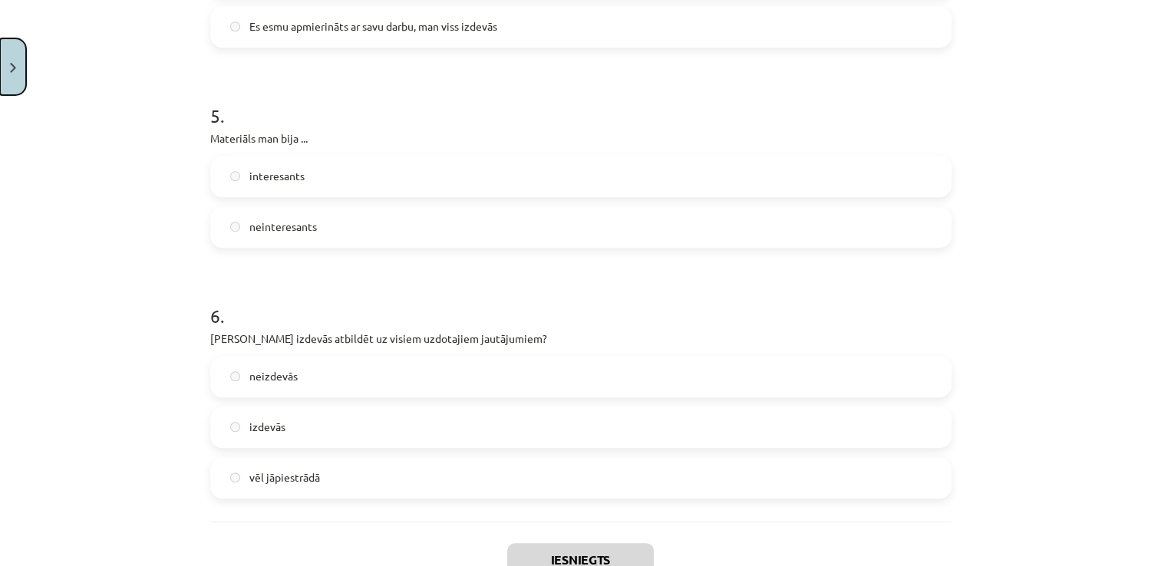
click at [14, 63] on img "Close" at bounding box center [13, 68] width 6 height 10
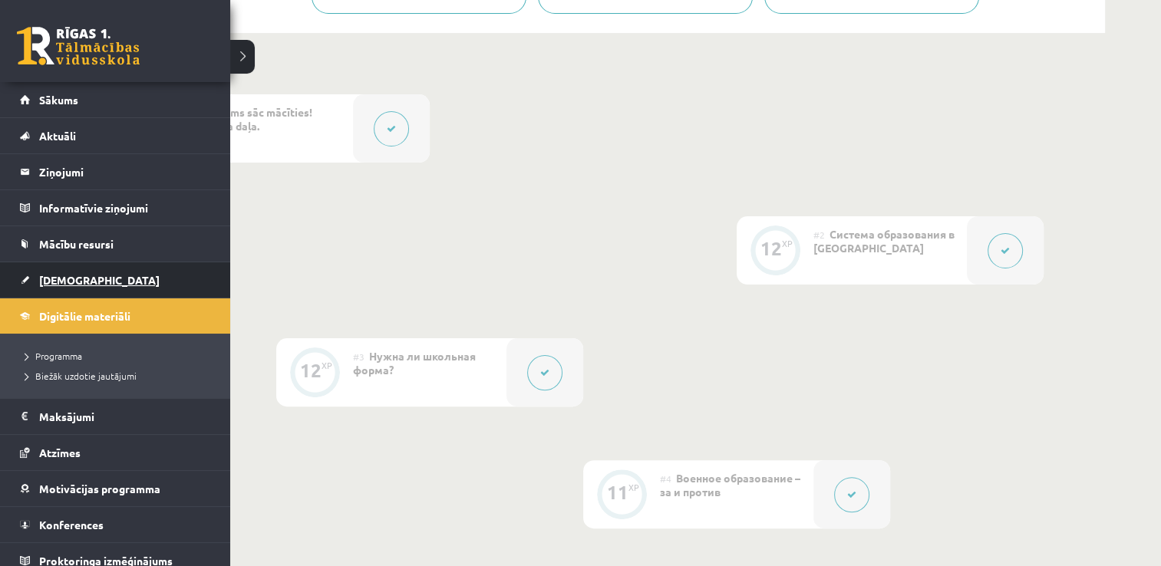
click at [71, 278] on span "[DEMOGRAPHIC_DATA]" at bounding box center [99, 280] width 120 height 14
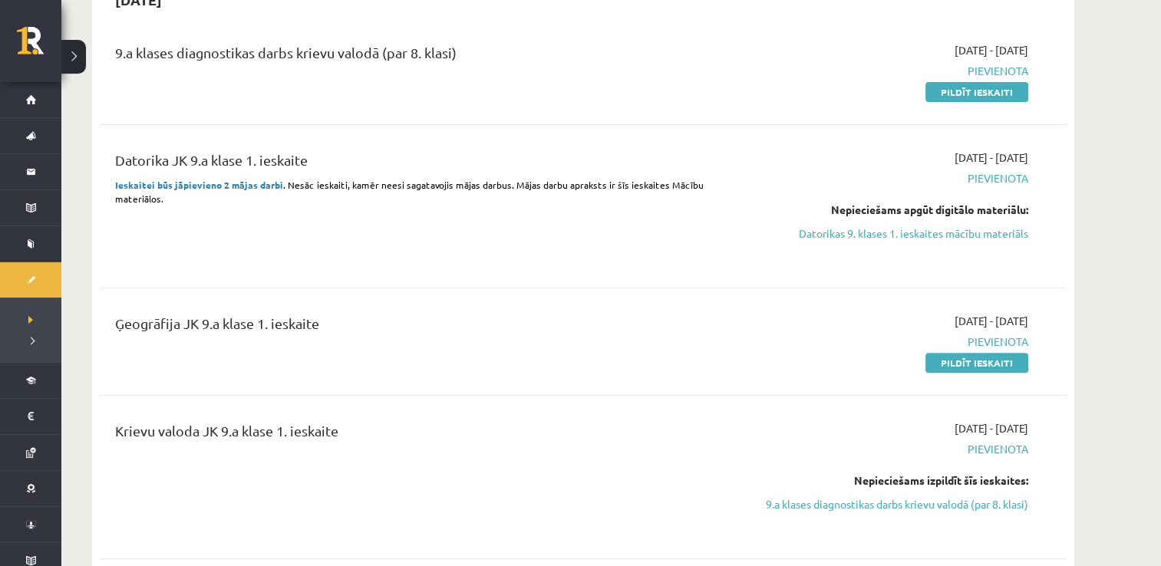
scroll to position [487, 0]
